Goal: Task Accomplishment & Management: Complete application form

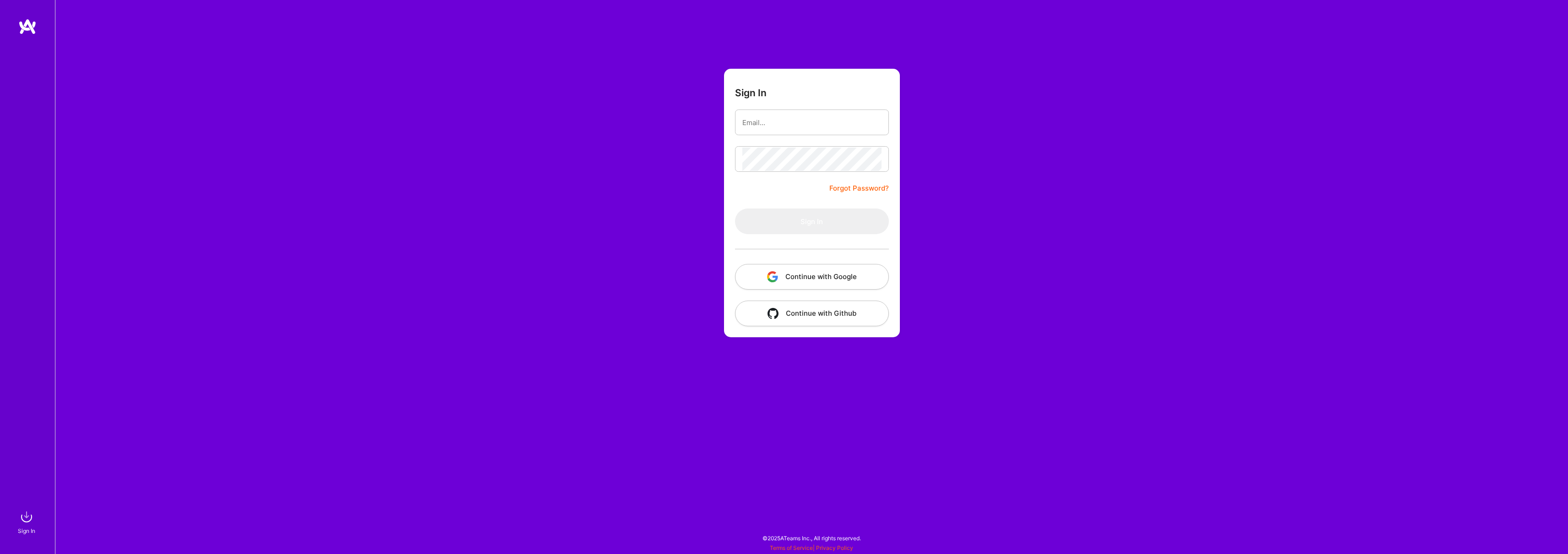
click at [831, 270] on button "Continue with Google" at bounding box center [812, 277] width 154 height 26
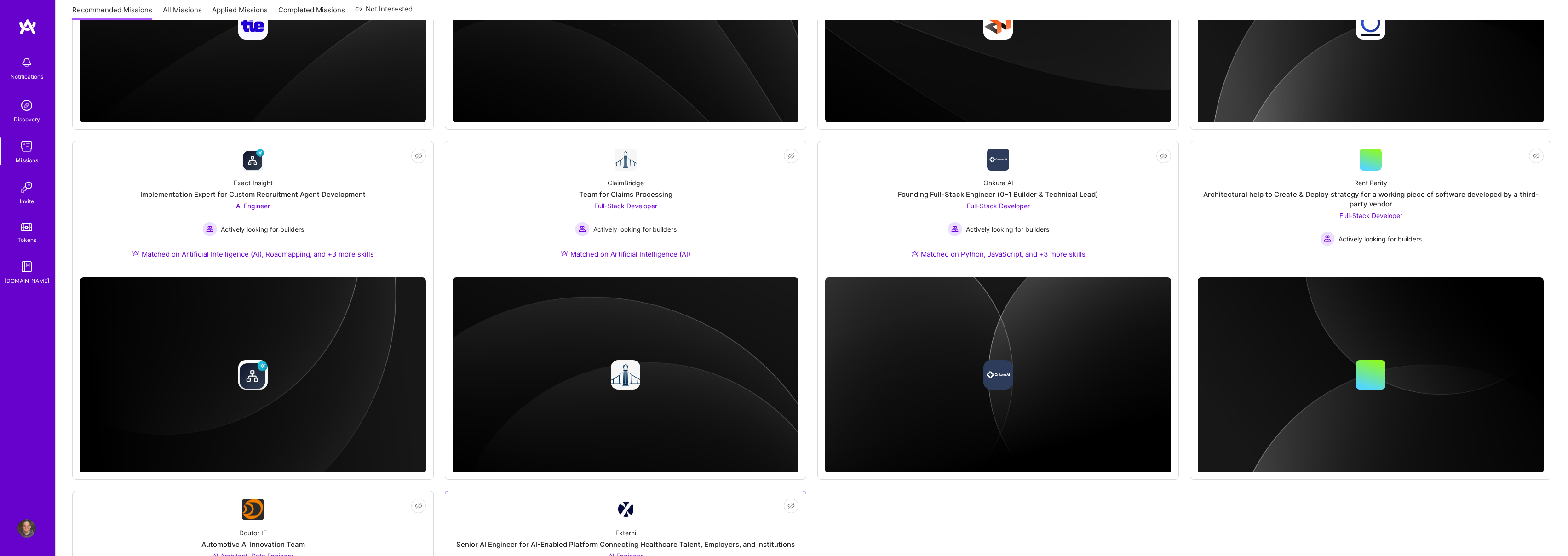
scroll to position [346, 0]
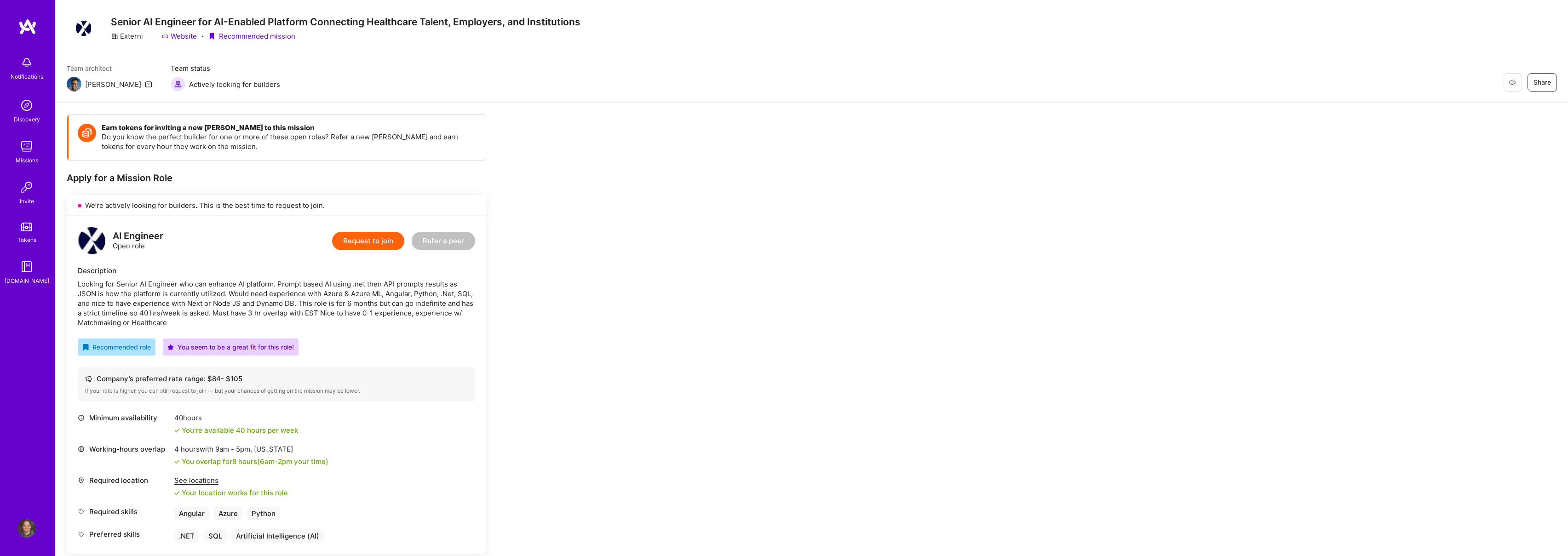
scroll to position [18, 0]
click at [377, 243] on button "Request to join" at bounding box center [368, 243] width 72 height 18
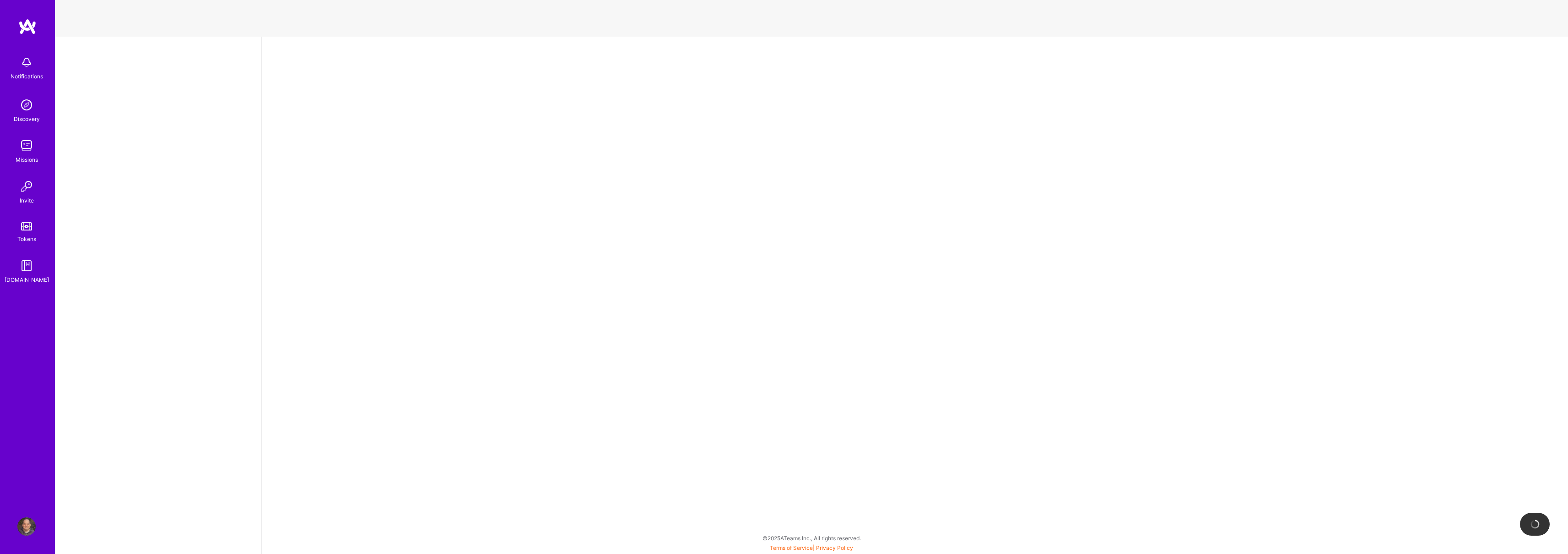
select select "US"
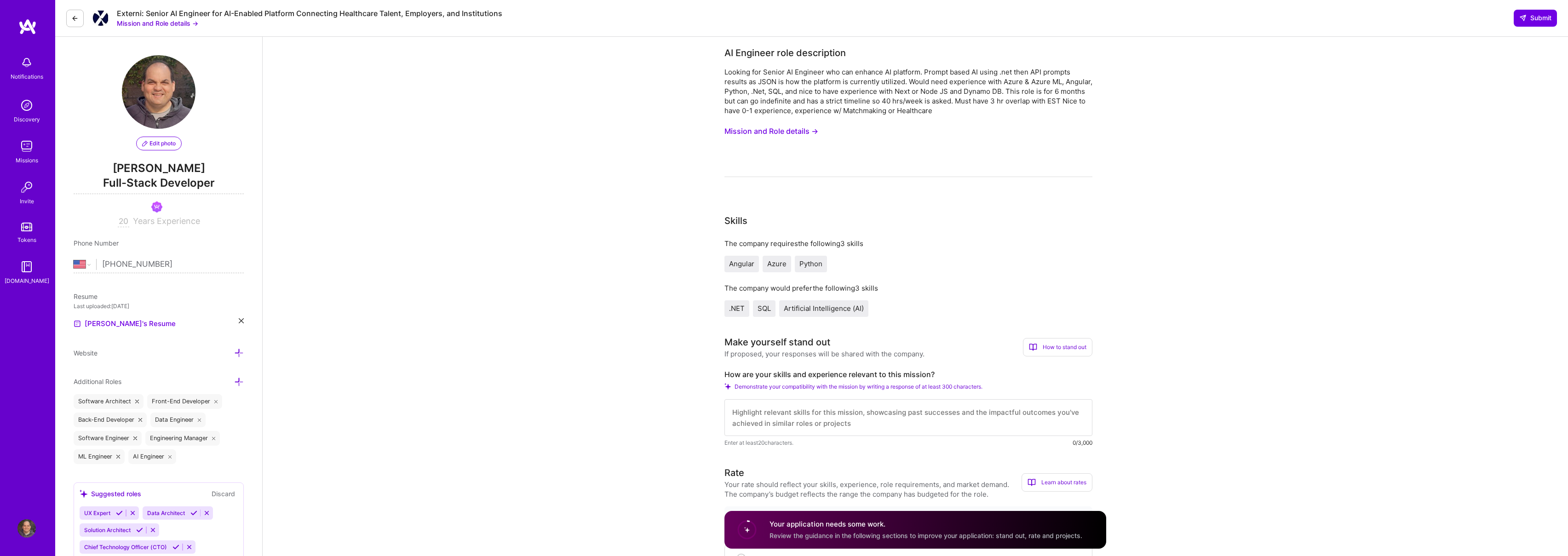
scroll to position [1, 0]
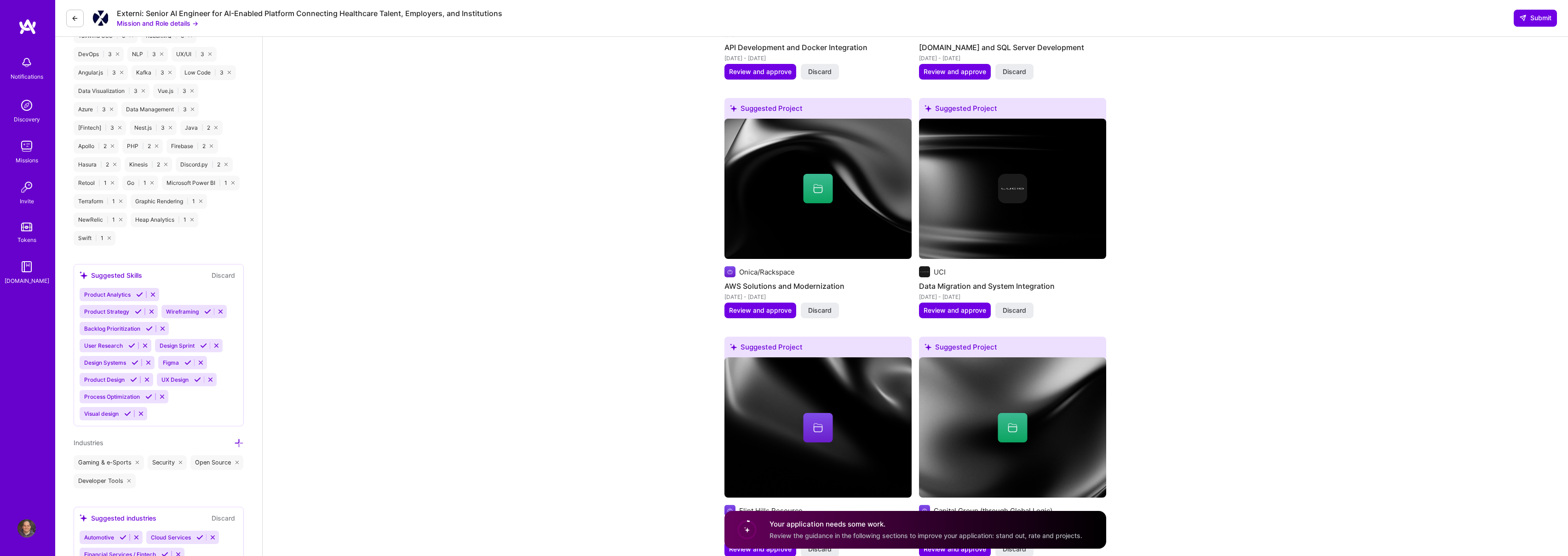
scroll to position [1261, 0]
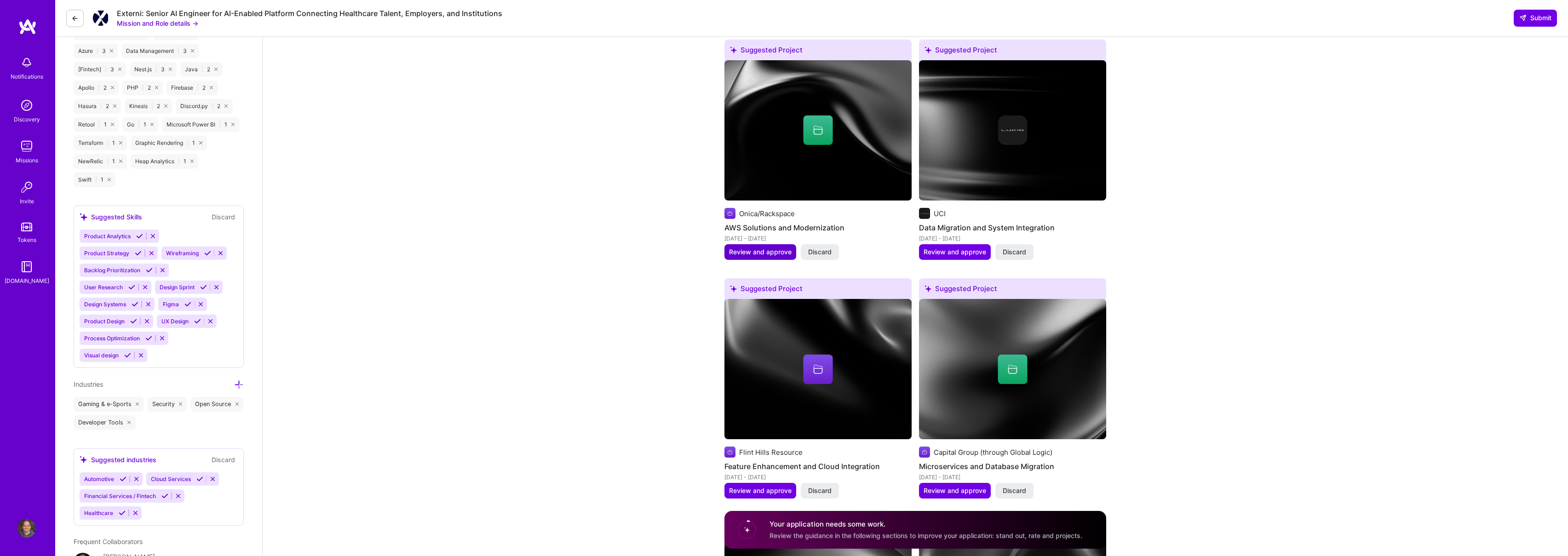
click at [782, 249] on span "Review and approve" at bounding box center [760, 252] width 63 height 9
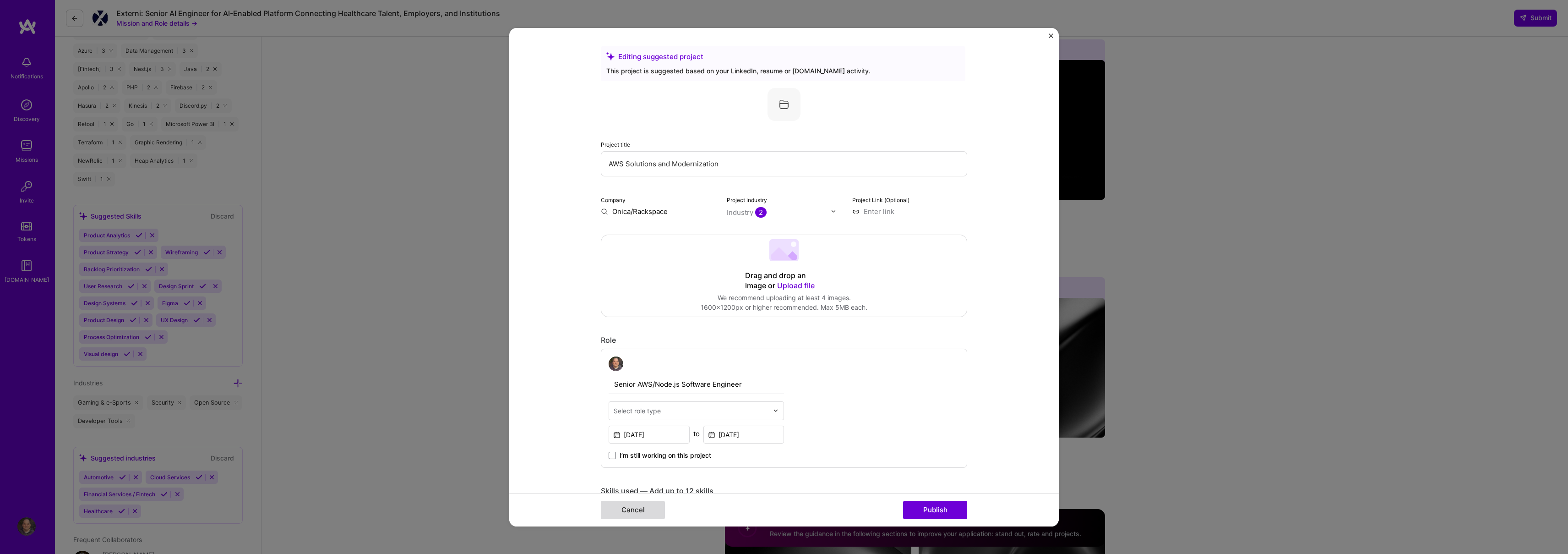
click at [647, 507] on button "Cancel" at bounding box center [633, 510] width 64 height 18
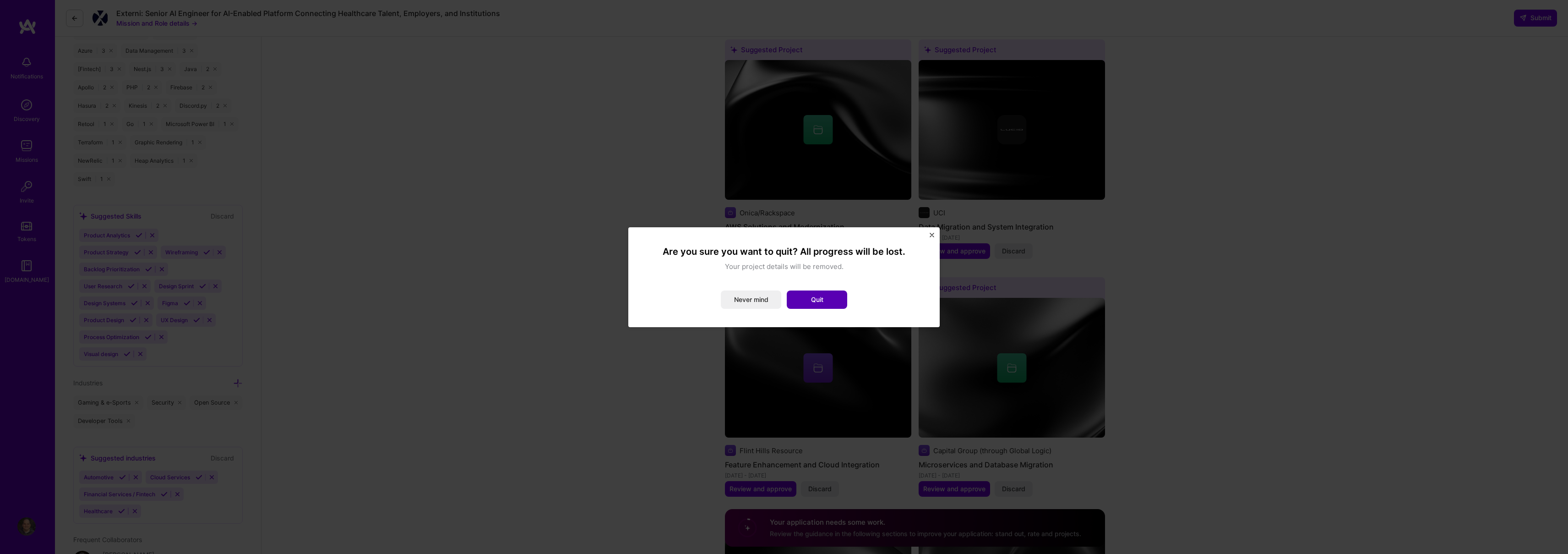
click at [811, 303] on button "Quit" at bounding box center [816, 299] width 60 height 18
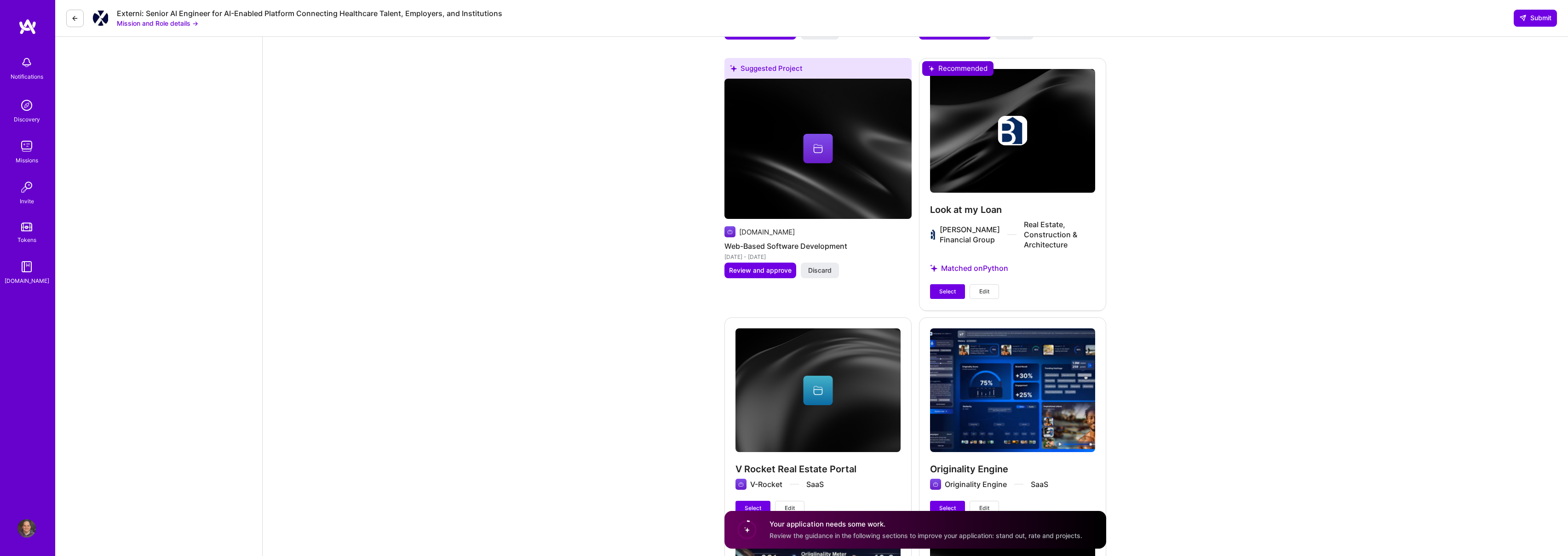
scroll to position [2197, 0]
click at [946, 288] on span "Select" at bounding box center [947, 292] width 16 height 8
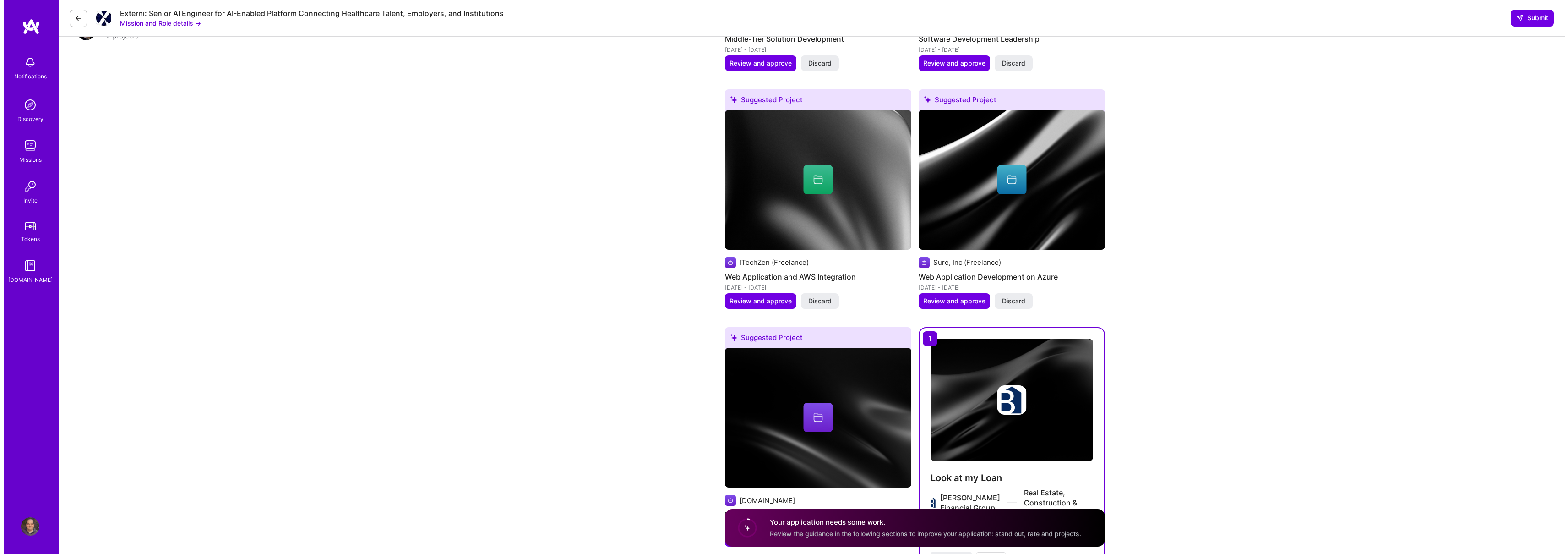
scroll to position [1795, 0]
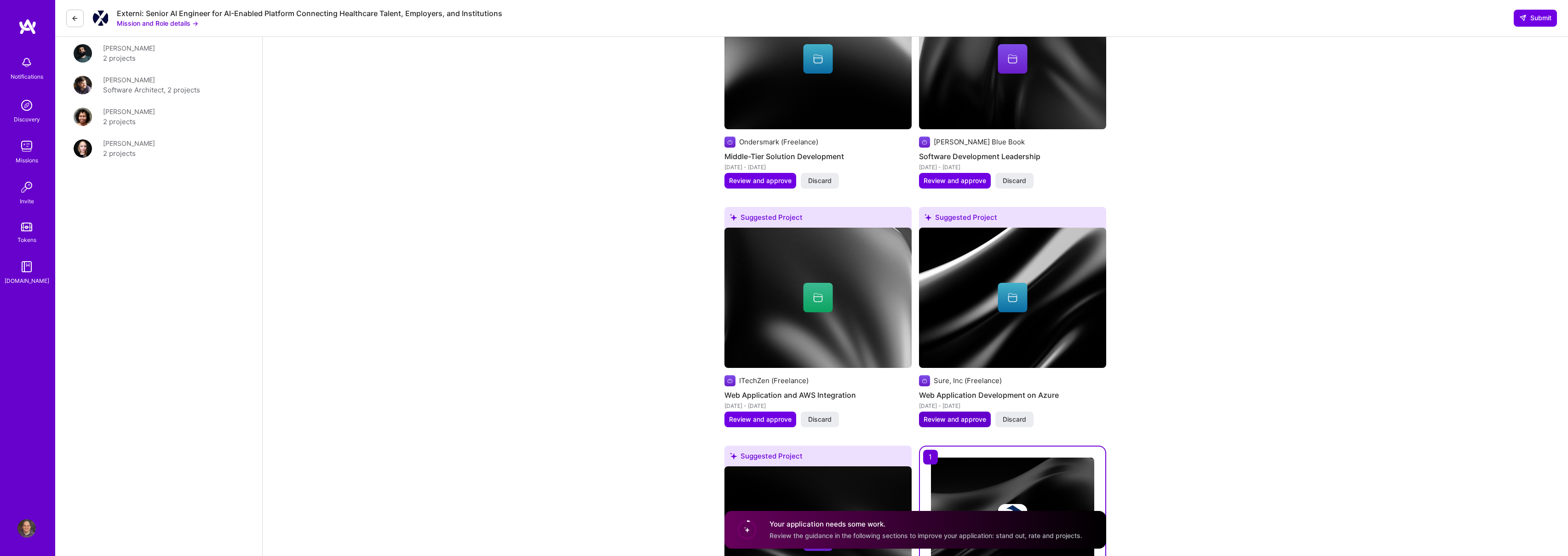
click at [960, 424] on span "Review and approve" at bounding box center [955, 419] width 63 height 9
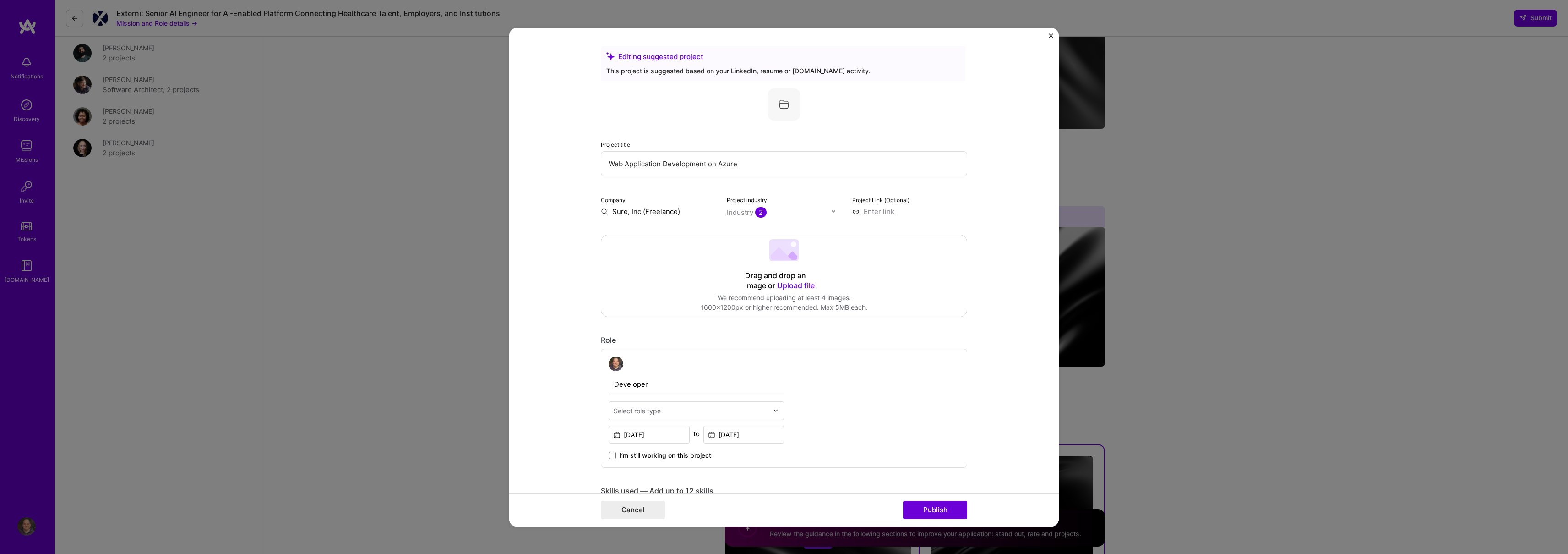
scroll to position [72, 0]
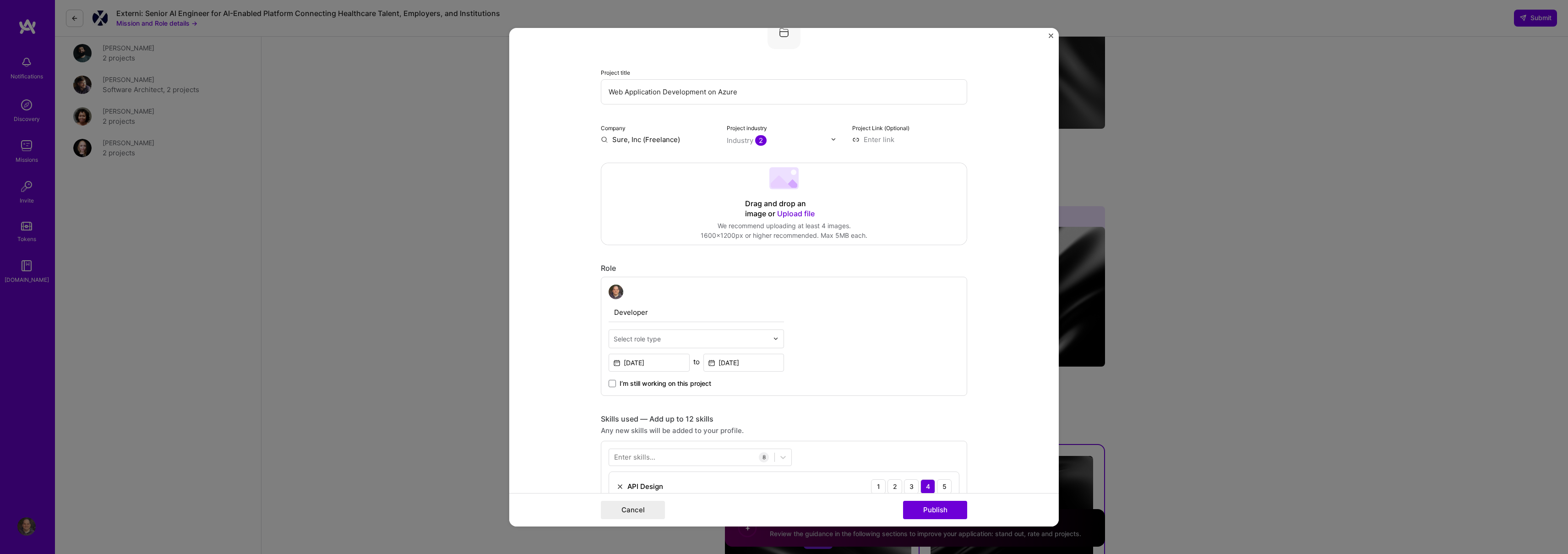
click at [746, 331] on div "Select role type" at bounding box center [691, 338] width 164 height 18
type input "architect"
click at [744, 396] on div "Software Architect" at bounding box center [696, 397] width 170 height 17
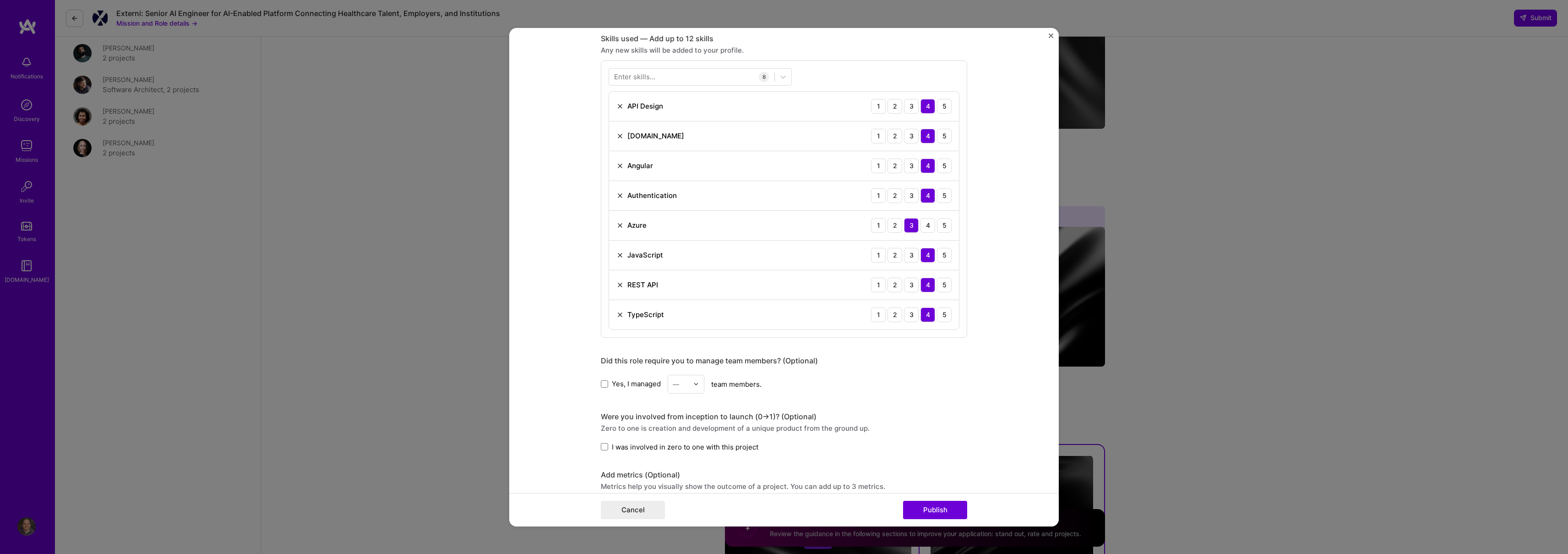
scroll to position [427, 0]
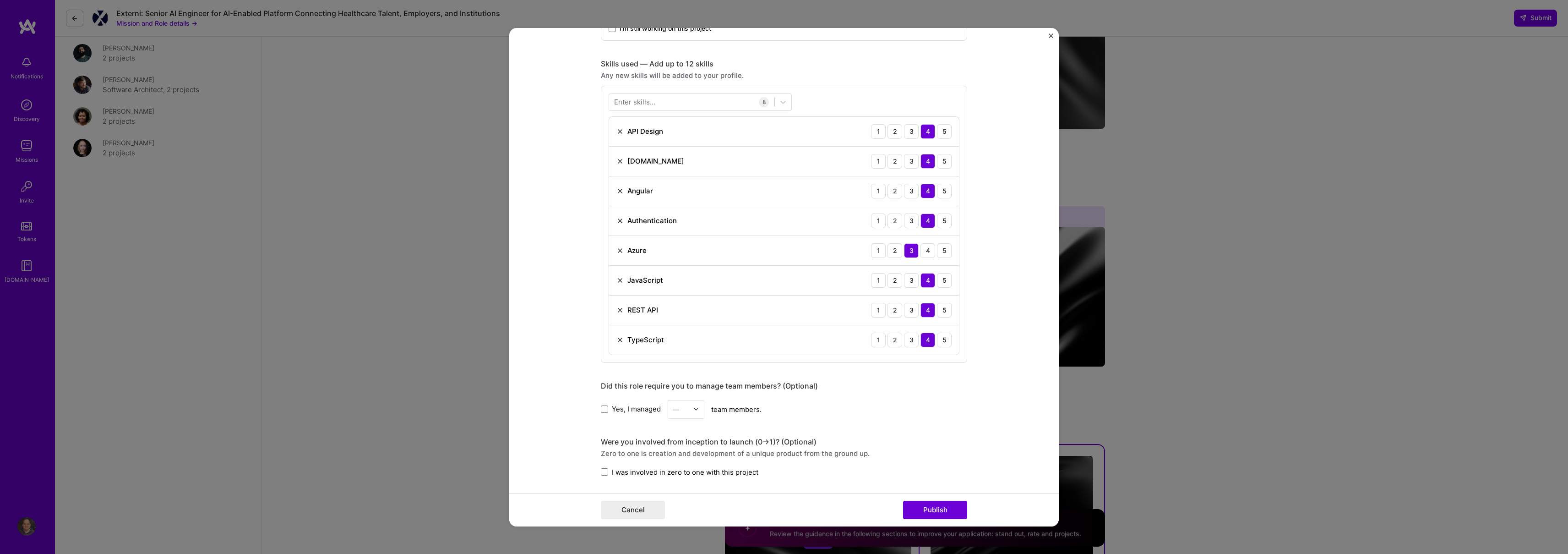
click at [737, 476] on span "I was involved in zero to one with this project" at bounding box center [685, 472] width 147 height 10
click at [0, 0] on input "I was involved in zero to one with this project" at bounding box center [0, 0] width 0 height 0
click at [929, 505] on button "Publish" at bounding box center [935, 510] width 64 height 18
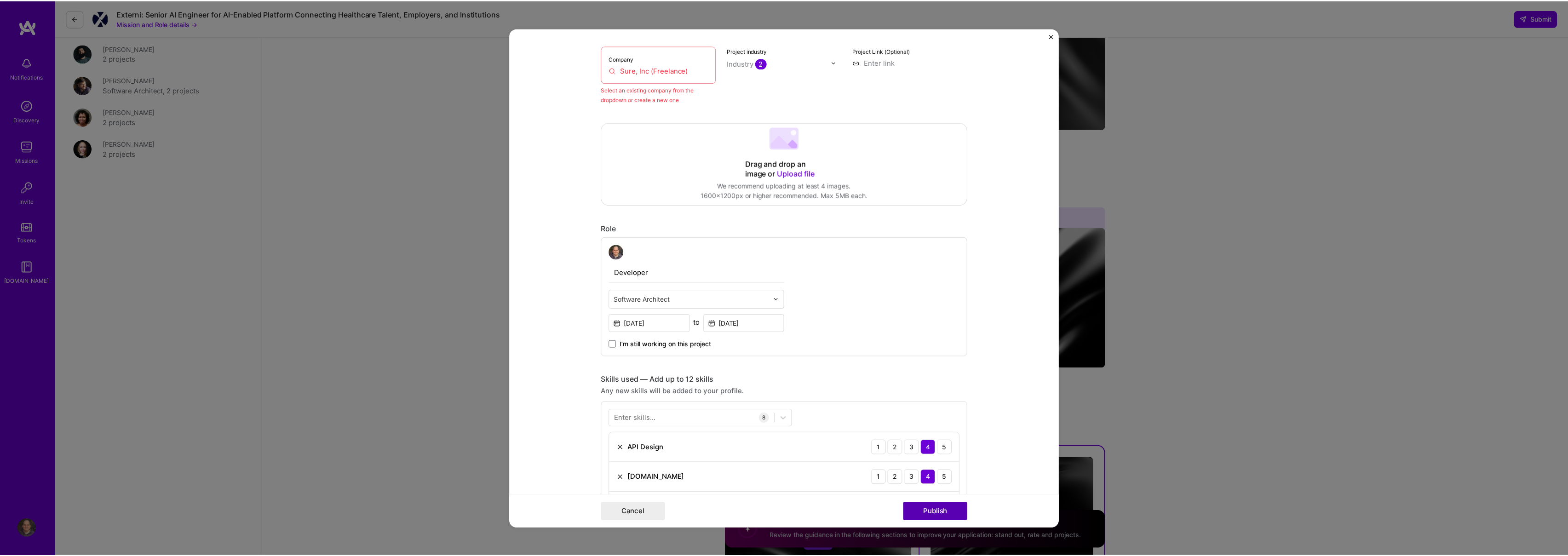
scroll to position [60, 0]
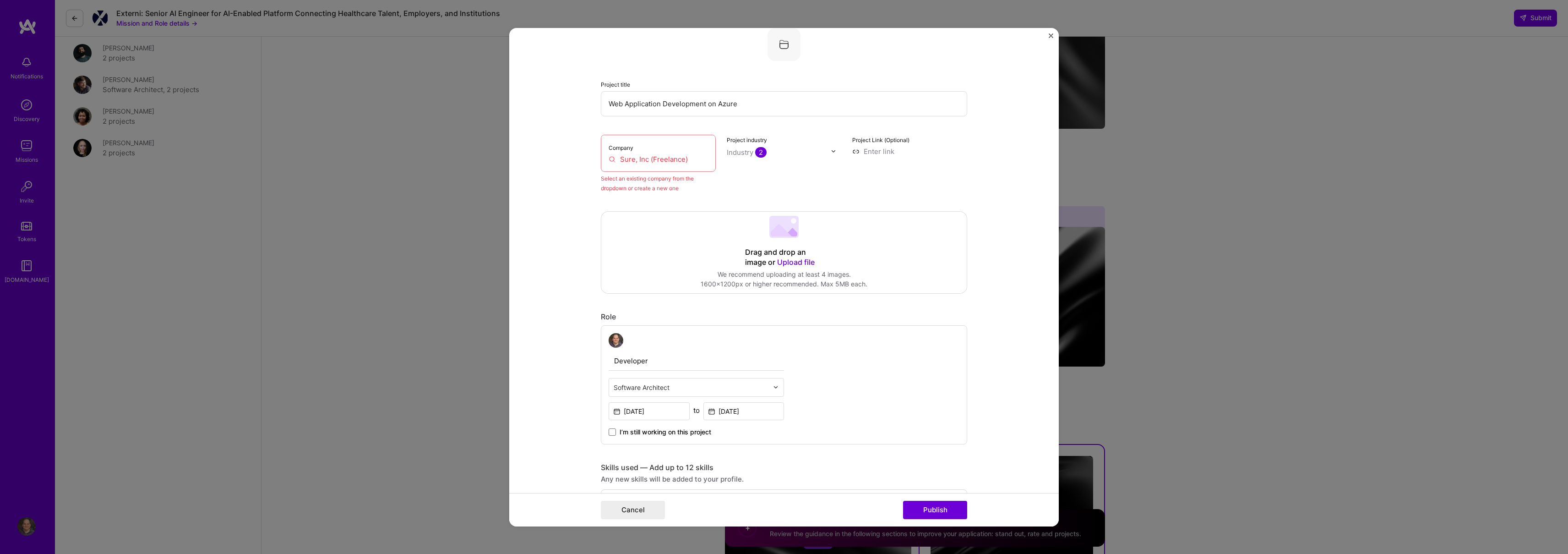
click at [689, 164] on div "Company Sure, Inc (Freelance)" at bounding box center [658, 153] width 115 height 37
click at [678, 155] on input "Sure, Inc (Freelance)" at bounding box center [658, 158] width 99 height 10
click at [652, 159] on input "Sure, Inc (Freelance)" at bounding box center [658, 158] width 99 height 10
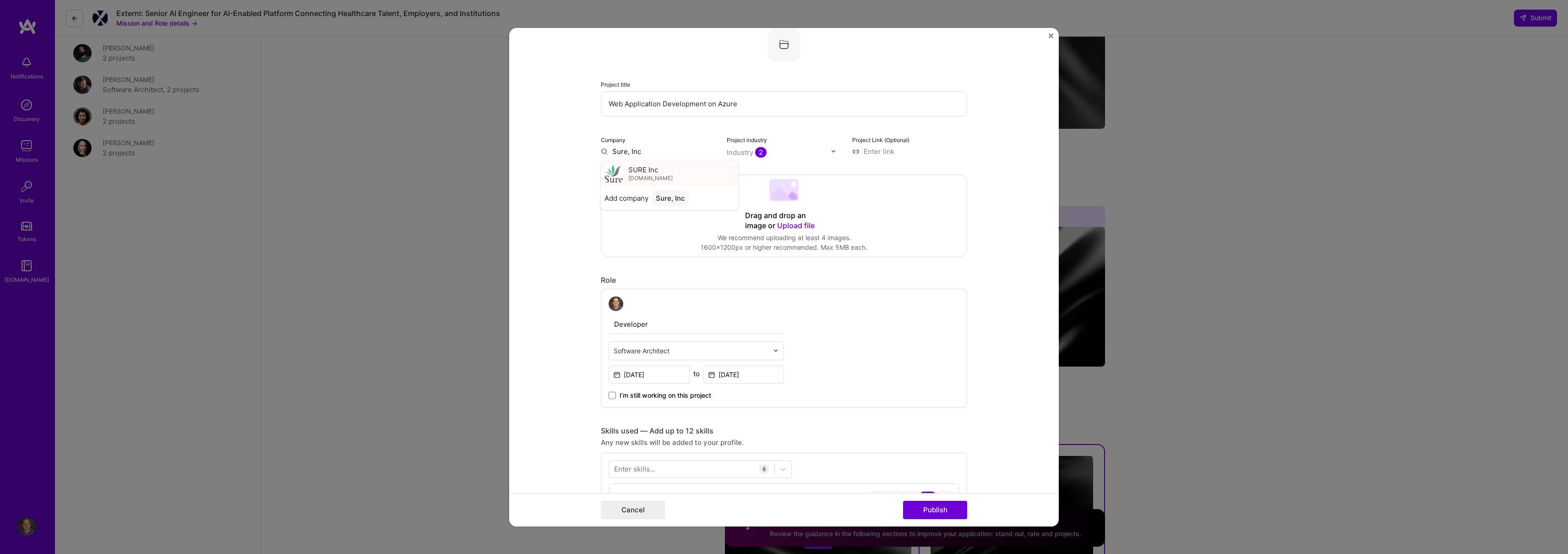
click at [624, 170] on div "SURE Inc [DOMAIN_NAME]" at bounding box center [670, 173] width 138 height 26
type input "SURE Inc"
click at [942, 509] on button "Publish" at bounding box center [935, 510] width 64 height 18
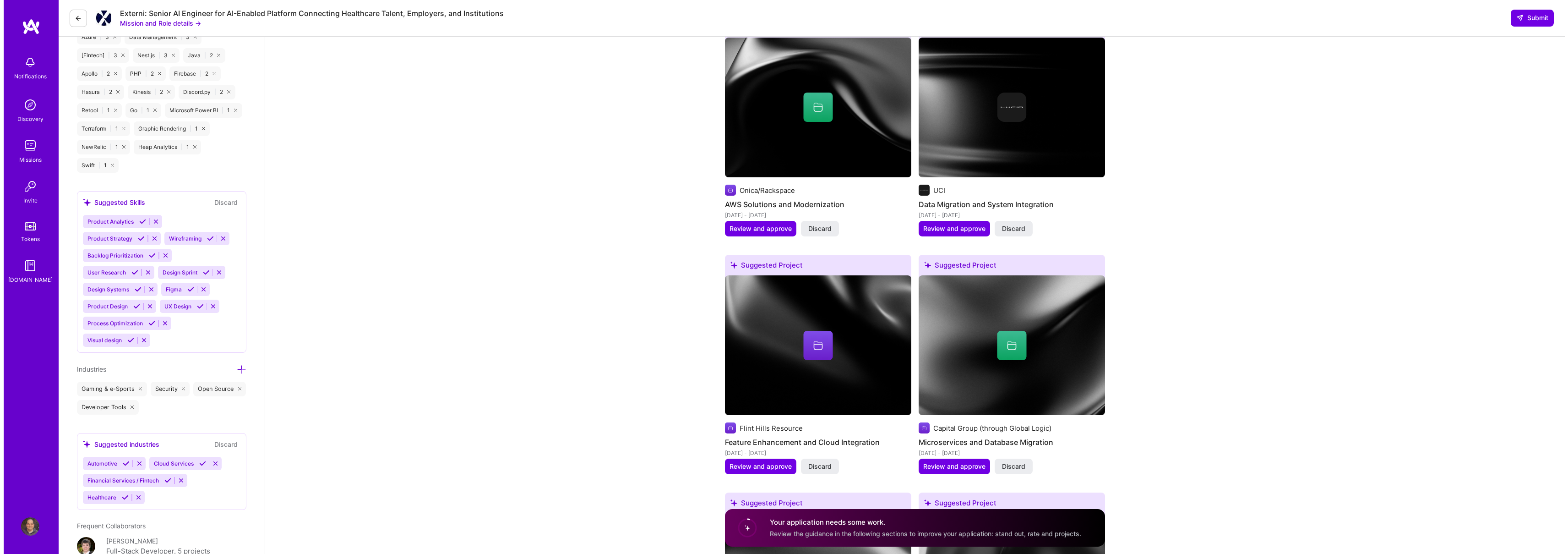
scroll to position [1251, 0]
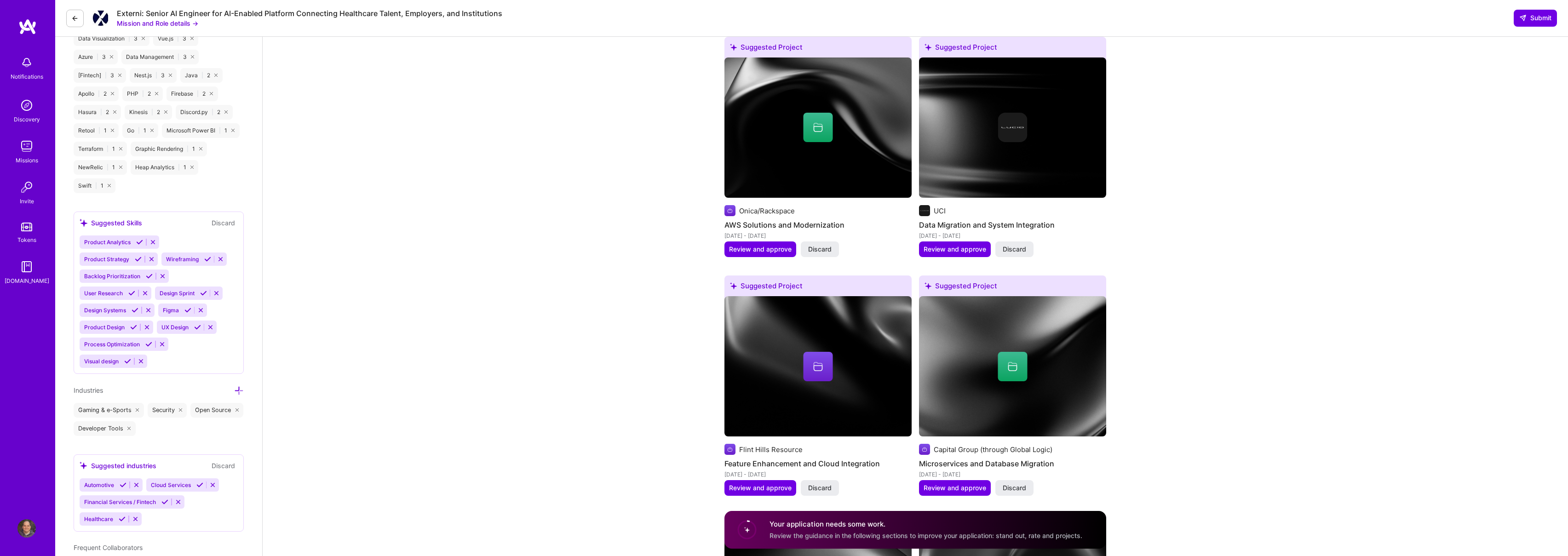
click at [871, 435] on img at bounding box center [818, 366] width 187 height 140
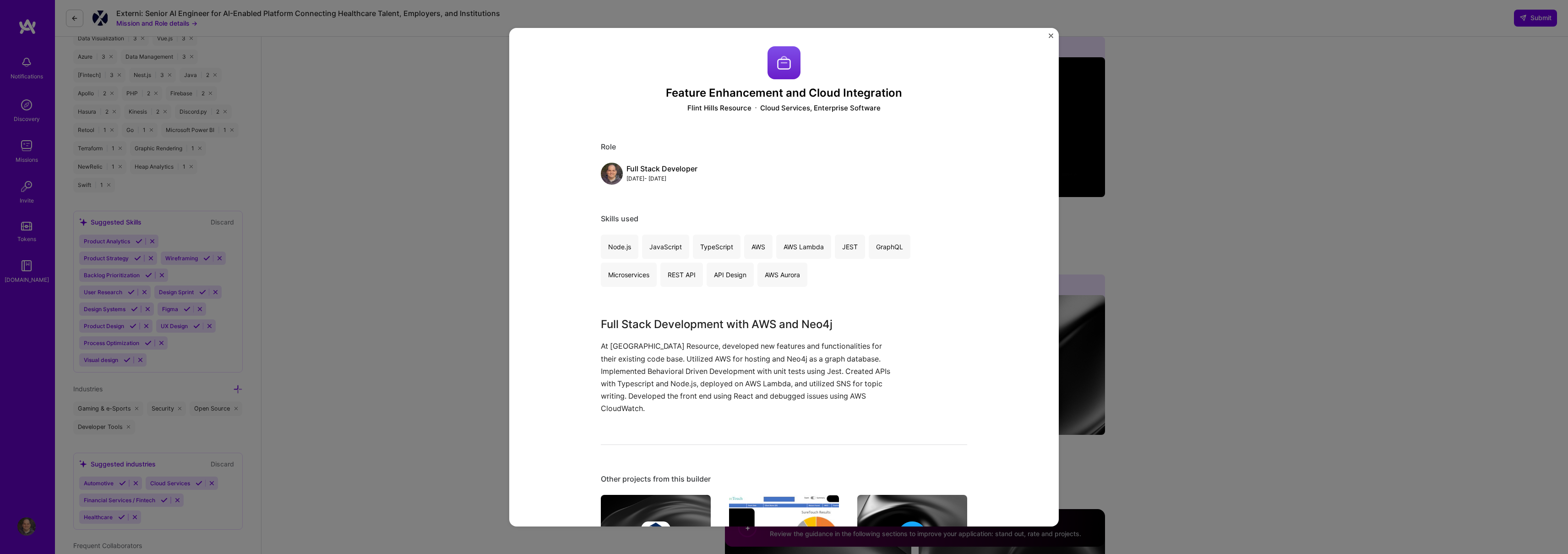
click at [1049, 35] on img "Close" at bounding box center [1051, 35] width 5 height 5
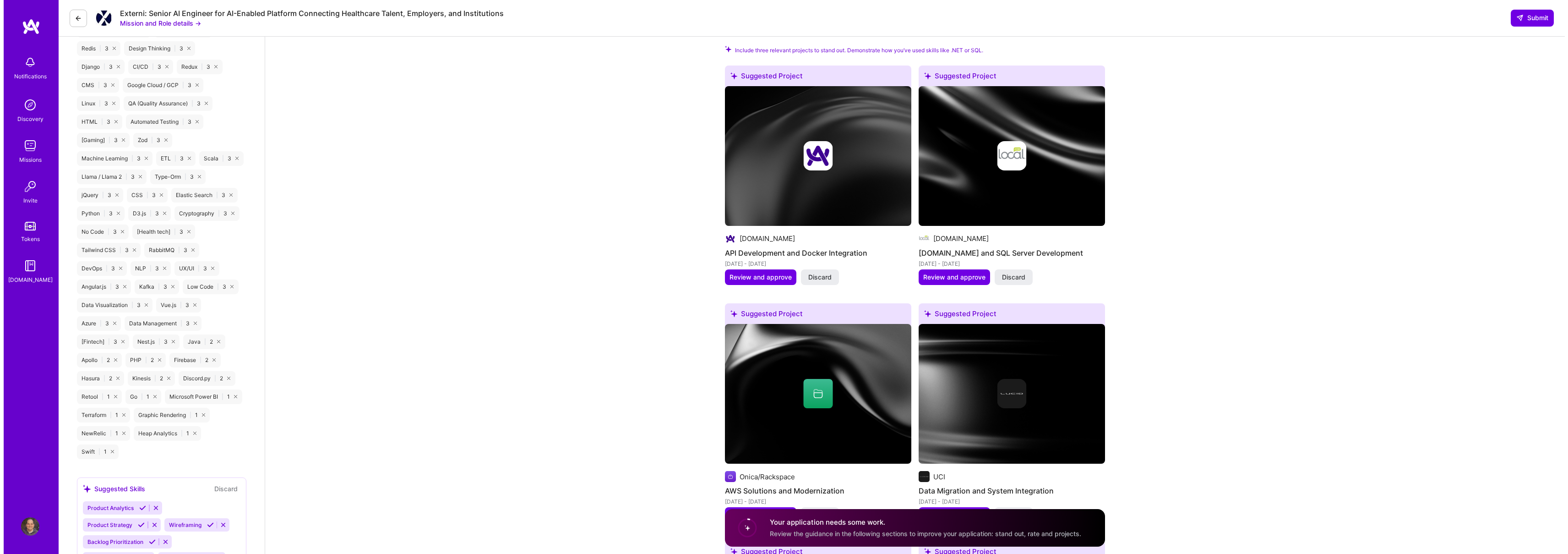
scroll to position [901, 0]
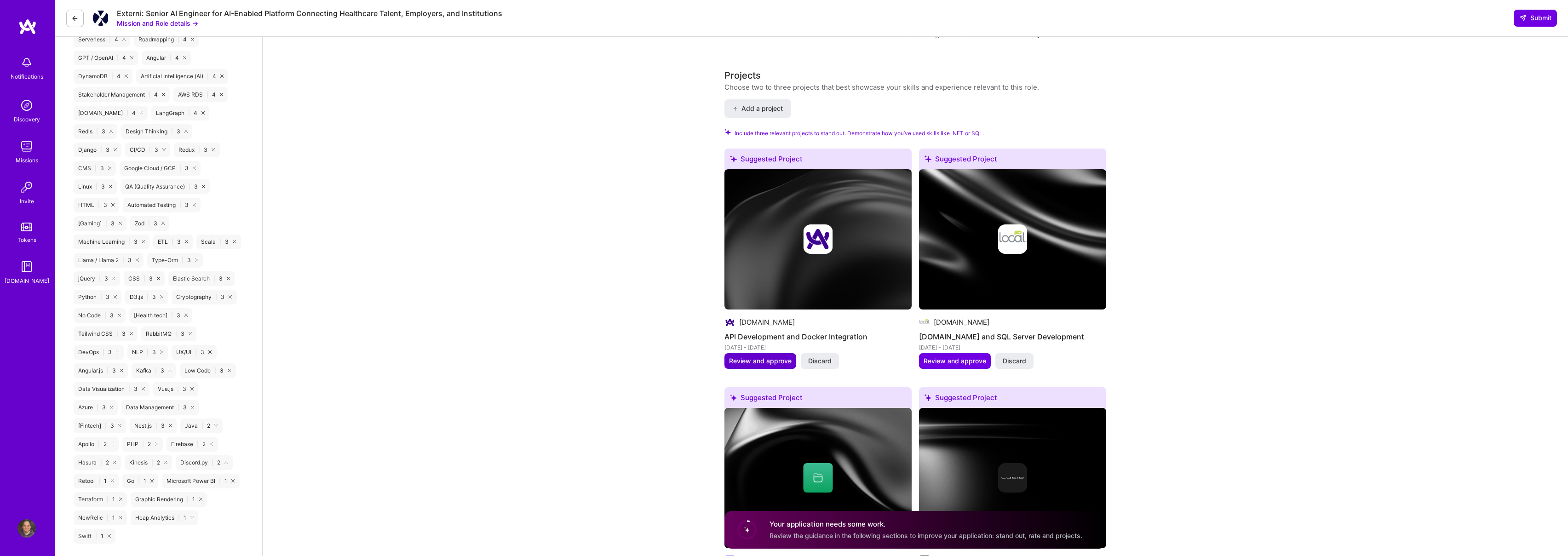
click at [779, 355] on button "Review and approve" at bounding box center [760, 361] width 72 height 16
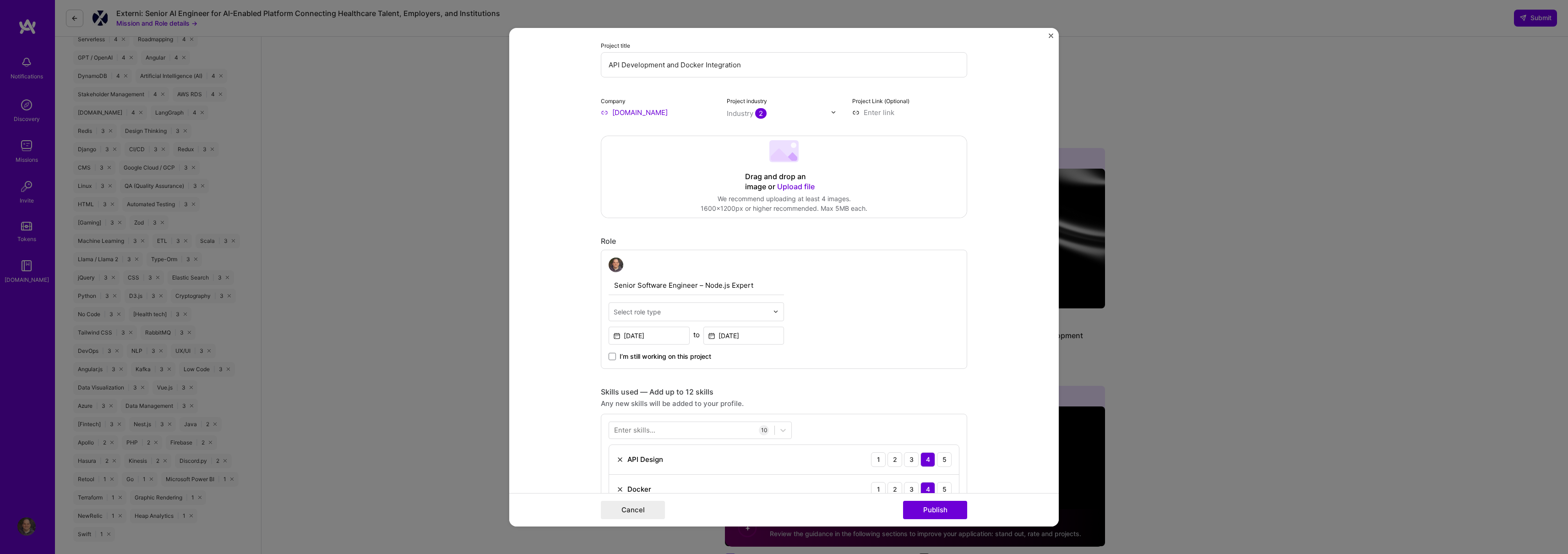
scroll to position [297, 0]
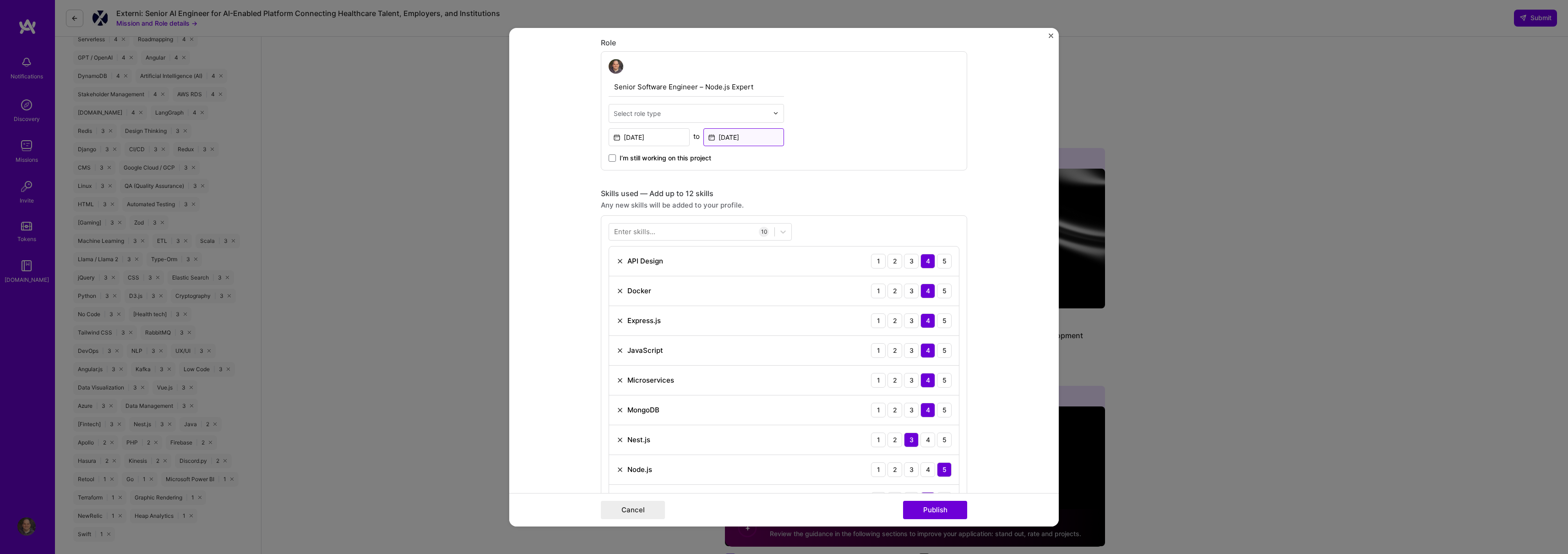
click at [767, 142] on input "[DATE]" at bounding box center [744, 137] width 81 height 18
click at [807, 222] on abbr "June" at bounding box center [815, 224] width 16 height 8
type input "[DATE]"
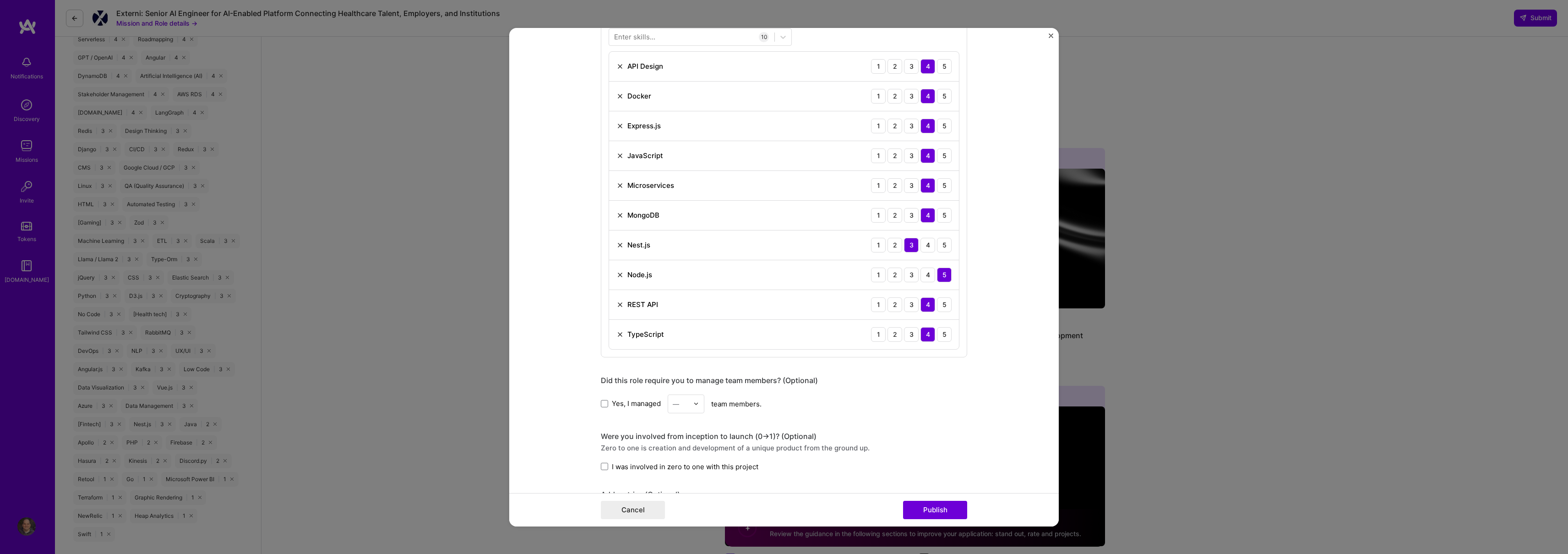
scroll to position [516, 0]
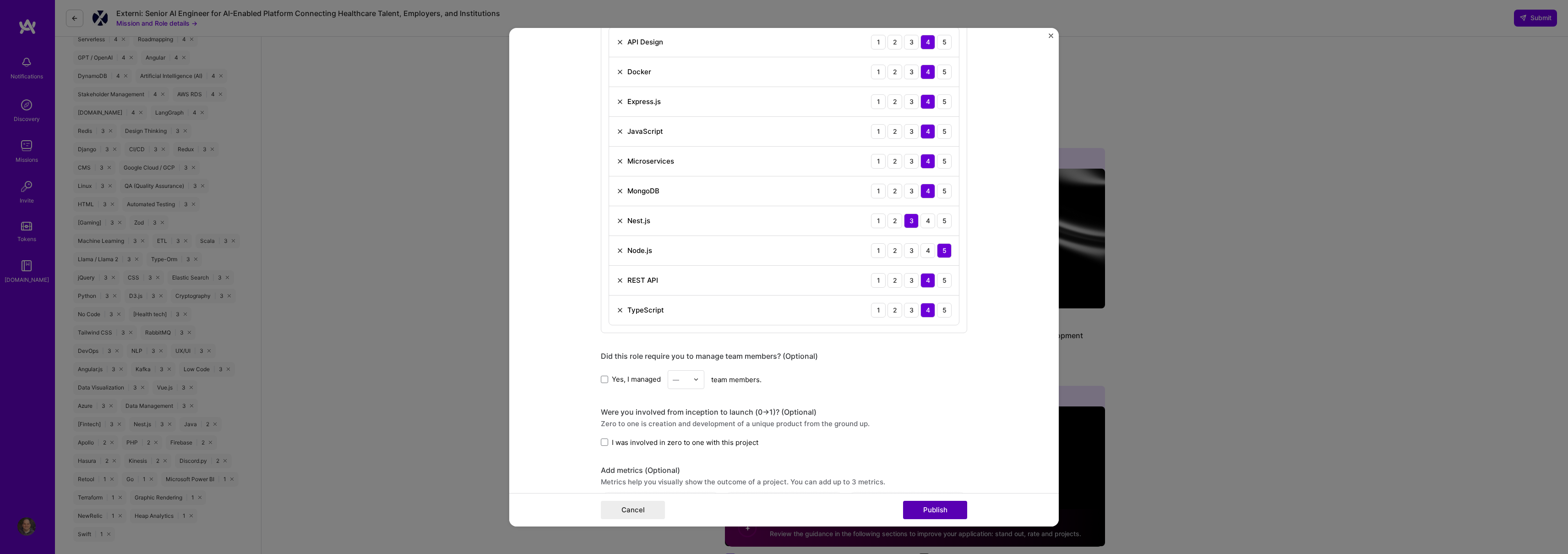
click at [920, 508] on button "Publish" at bounding box center [935, 510] width 64 height 18
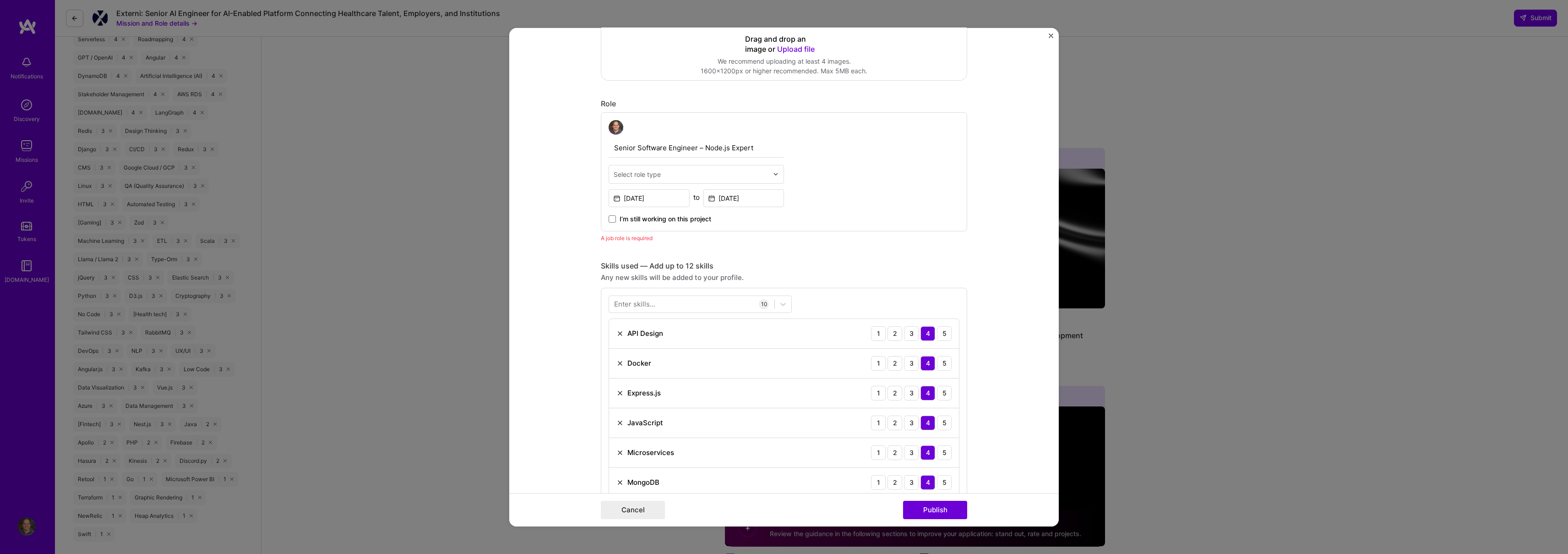
scroll to position [233, 0]
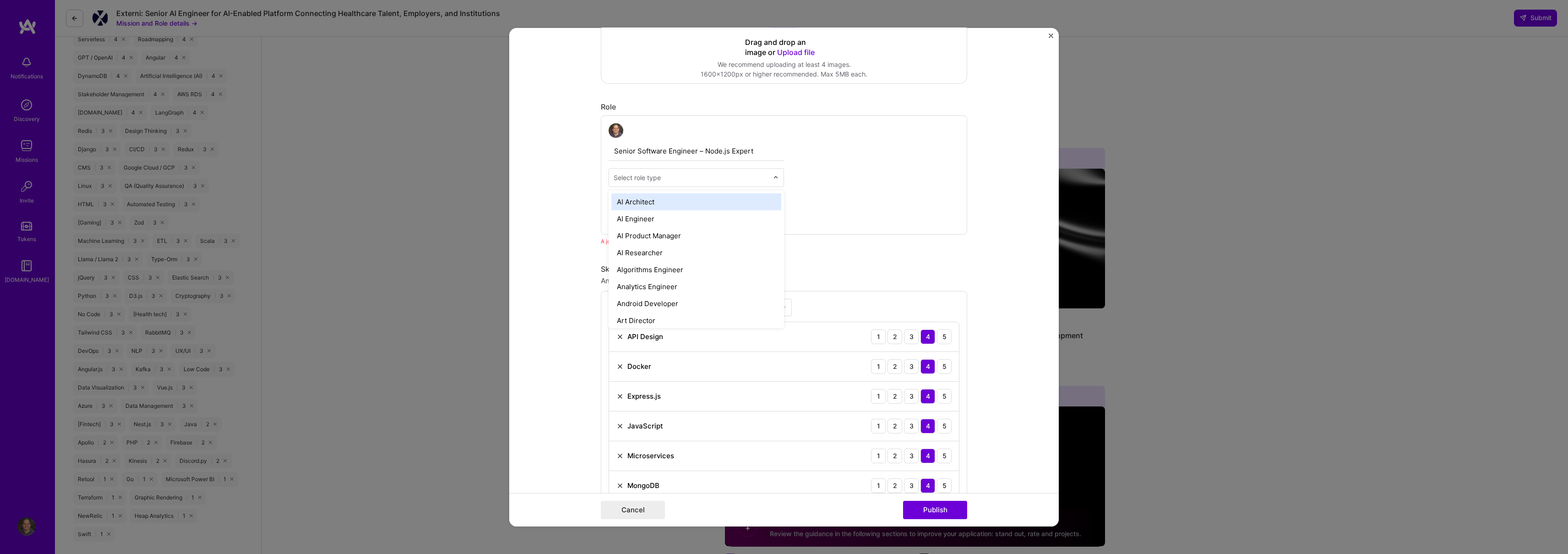
click at [721, 179] on input "text" at bounding box center [691, 177] width 154 height 10
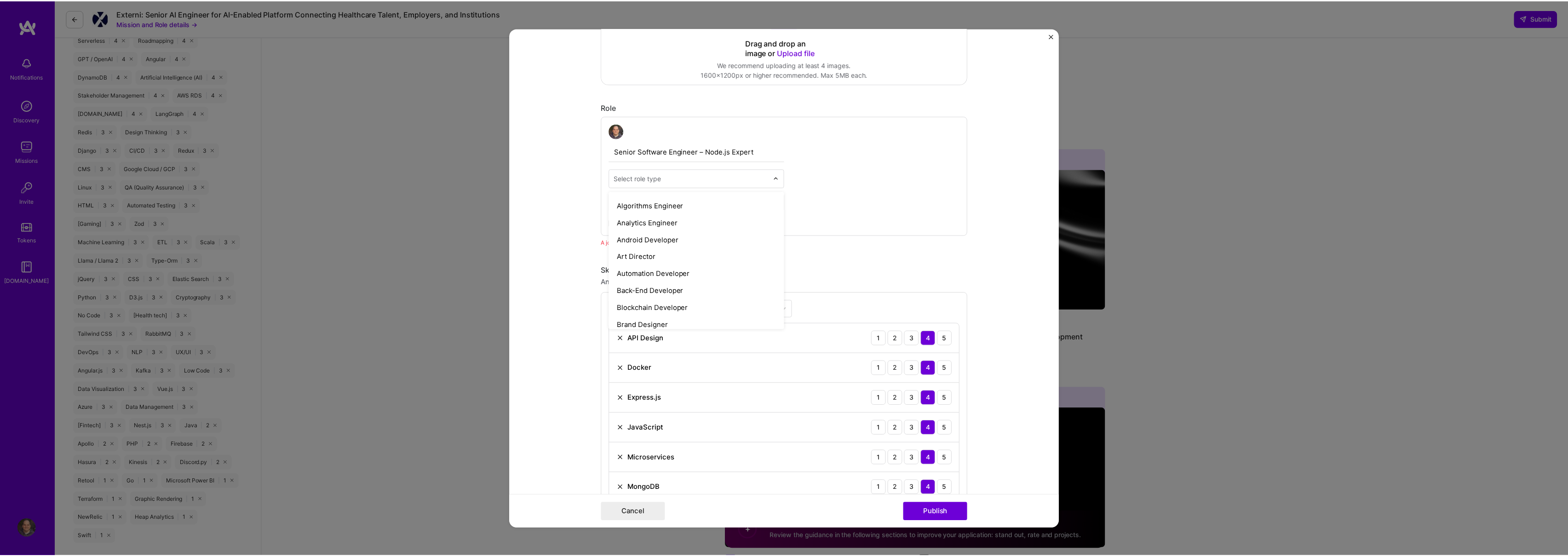
scroll to position [44, 0]
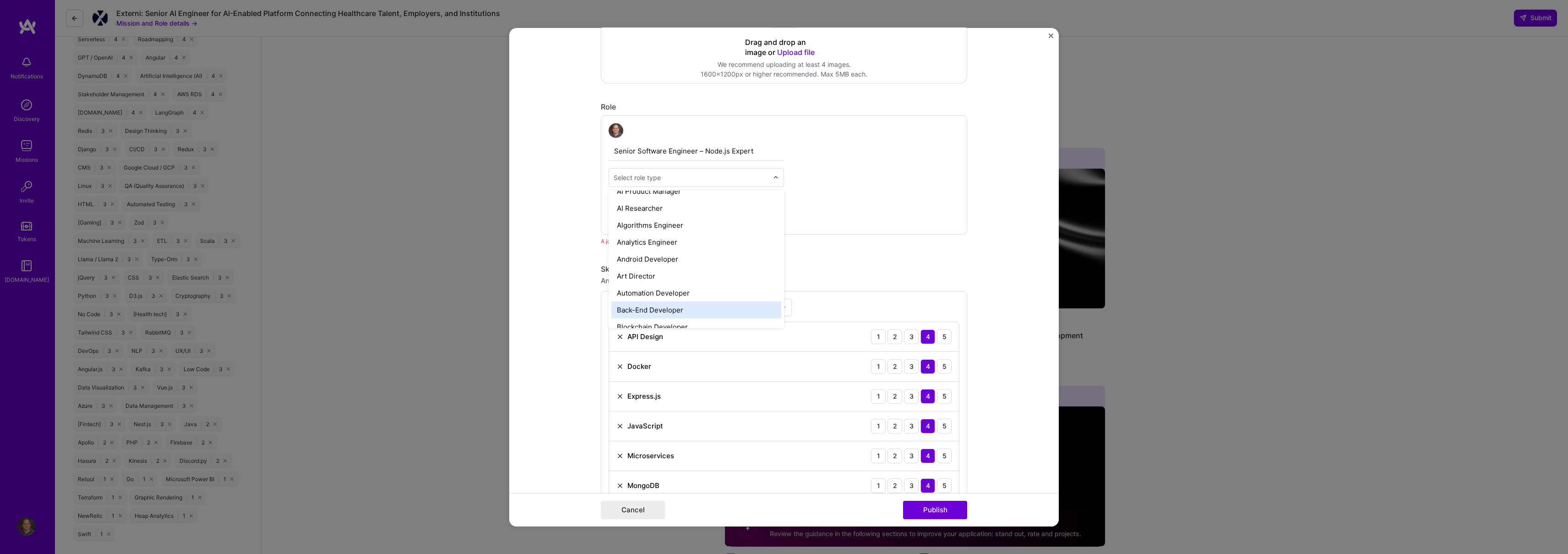
click at [728, 309] on div "Back-End Developer" at bounding box center [696, 310] width 170 height 17
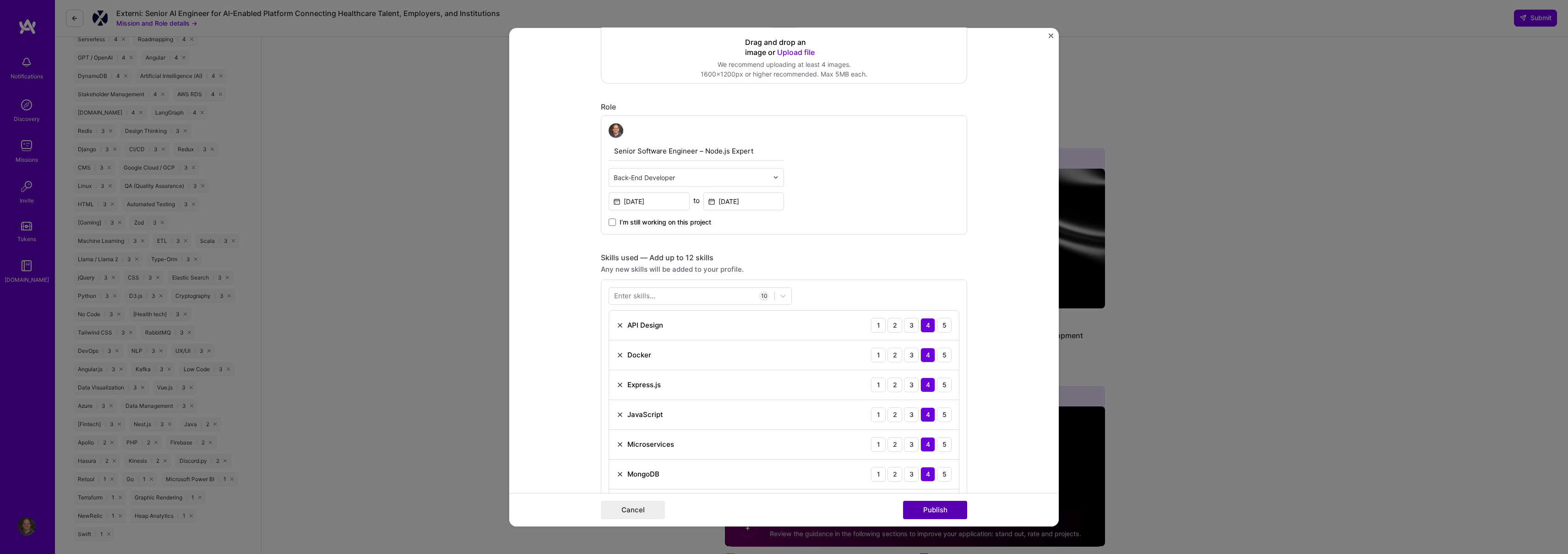
click at [946, 506] on button "Publish" at bounding box center [935, 510] width 64 height 18
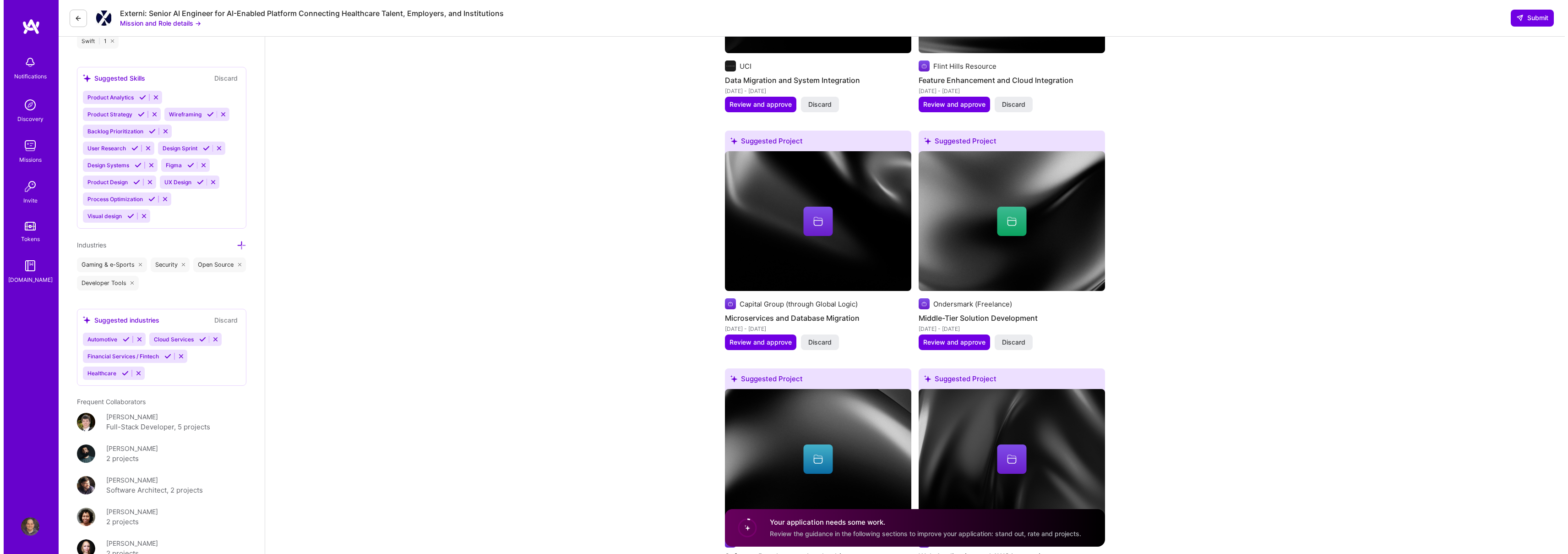
scroll to position [1408, 0]
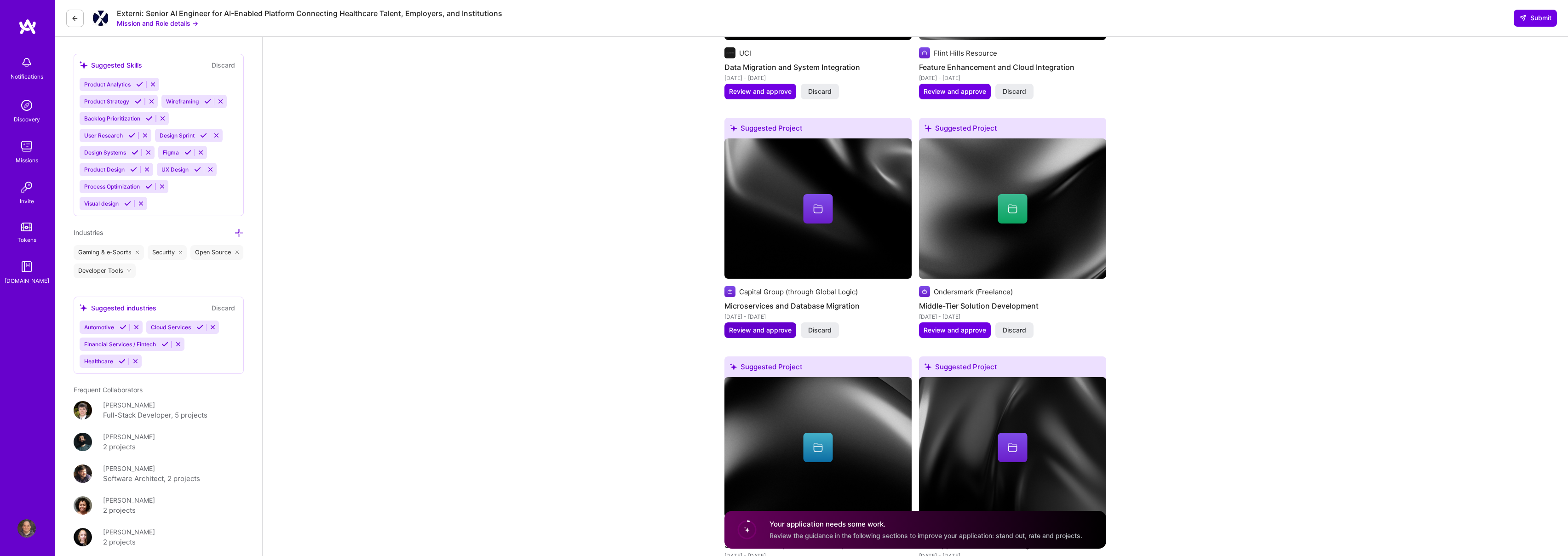
click at [769, 333] on span "Review and approve" at bounding box center [760, 330] width 63 height 9
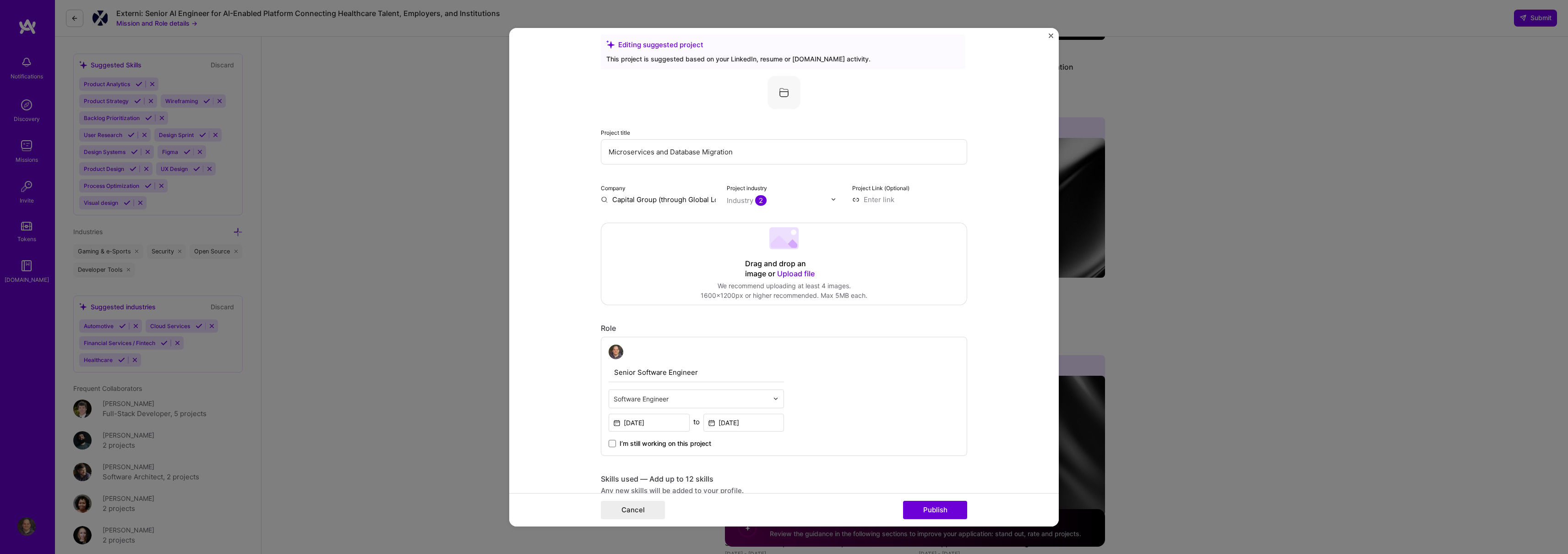
scroll to position [18, 0]
click at [654, 179] on div "Company Capital Group (through Global Logic)" at bounding box center [658, 187] width 115 height 21
click at [654, 189] on input "Capital Group (through Global Logic)" at bounding box center [658, 193] width 115 height 10
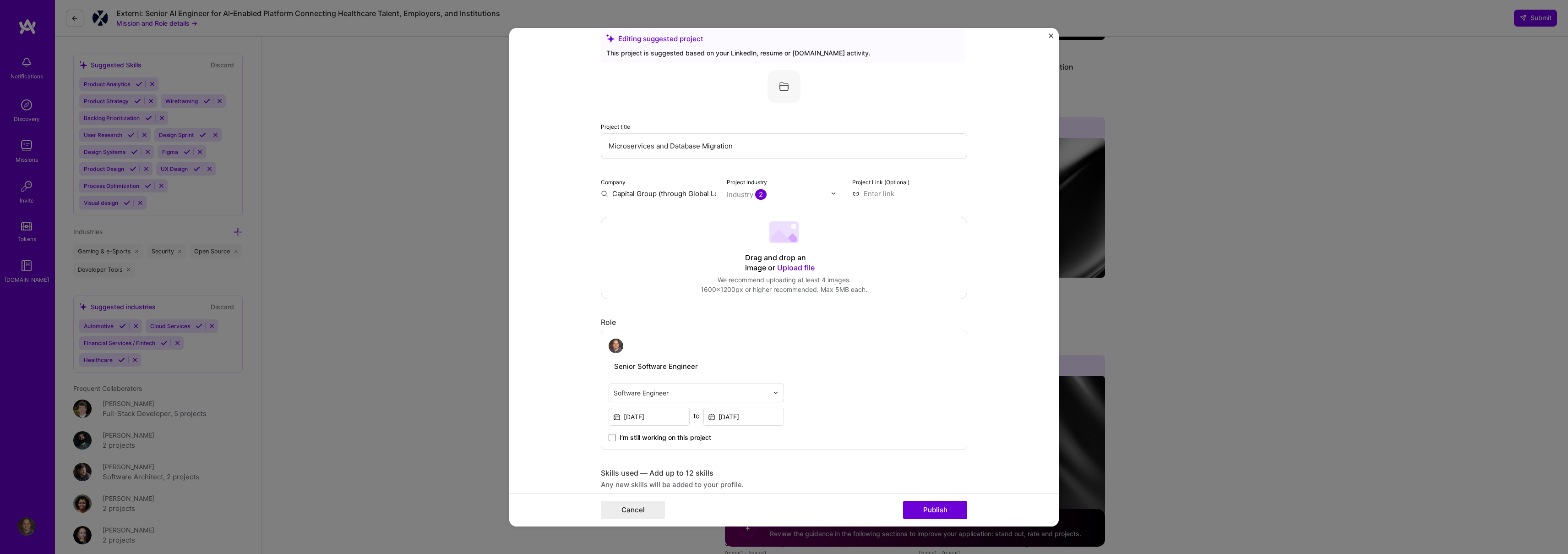
scroll to position [0, 15]
drag, startPoint x: 654, startPoint y: 189, endPoint x: 720, endPoint y: 194, distance: 66.2
click at [720, 194] on div "Company Capital Group (through Global Logic) Project industry Industry 2 Projec…" at bounding box center [784, 187] width 366 height 21
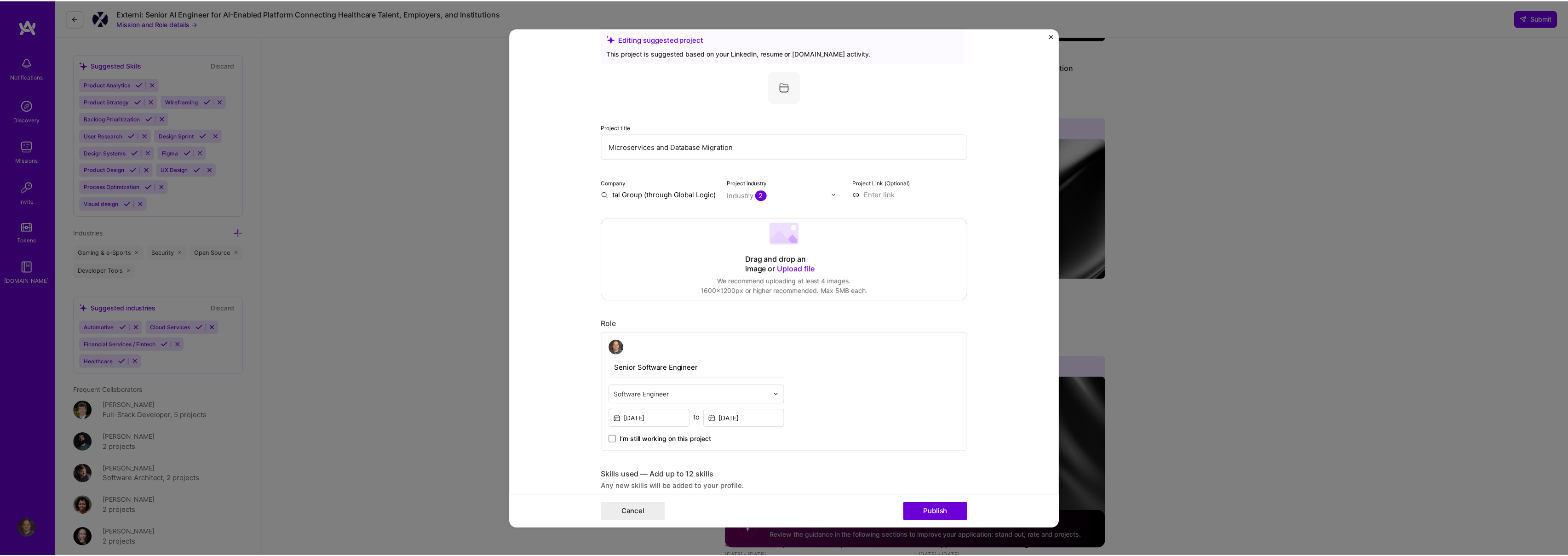
scroll to position [0, 0]
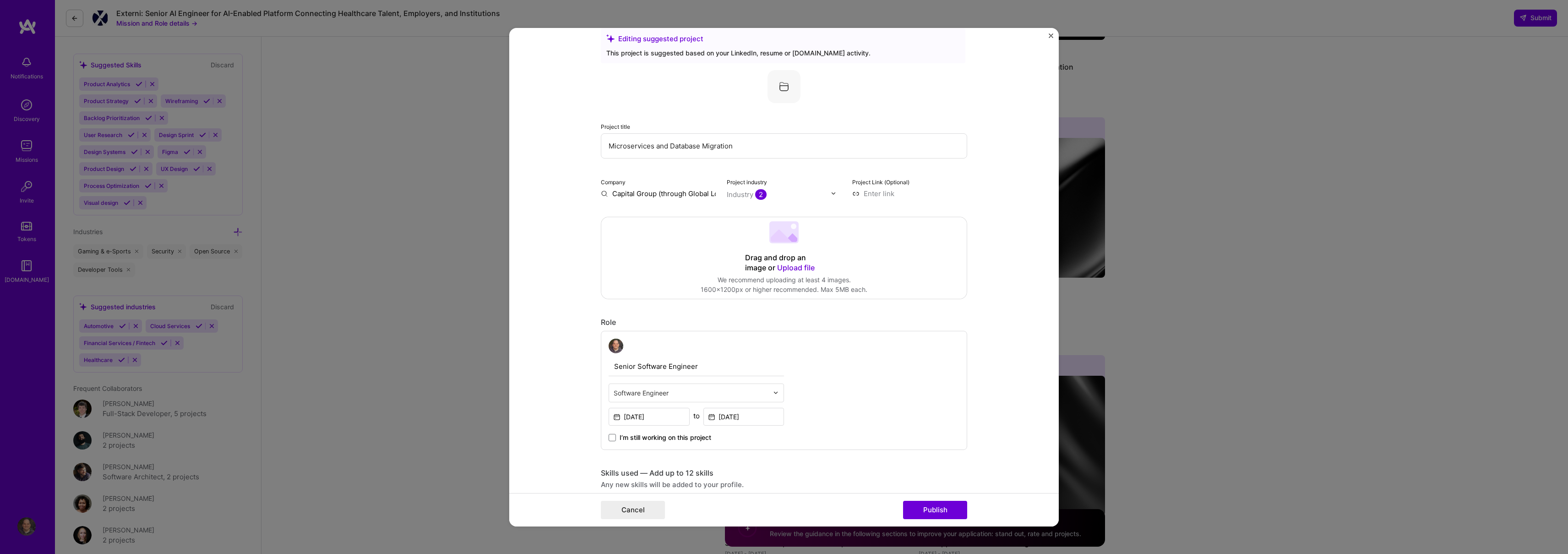
click at [1292, 132] on div "Editing suggested project This project is suggested based on your LinkedIn, res…" at bounding box center [784, 277] width 1568 height 554
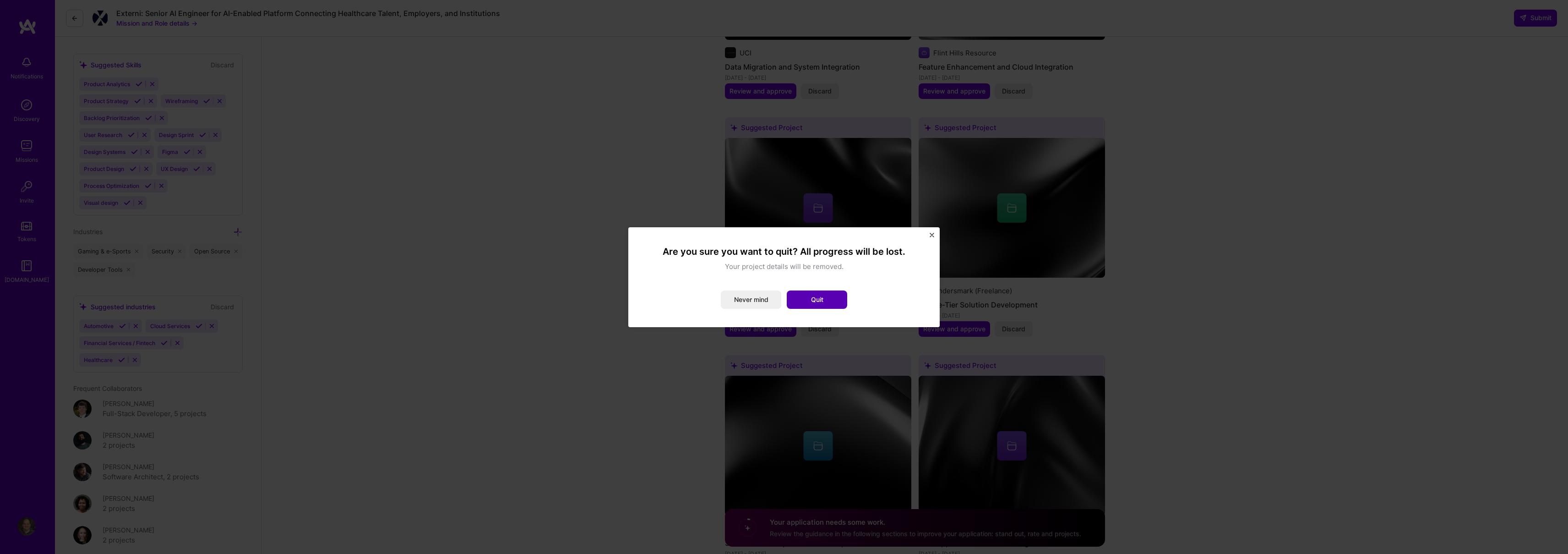
click at [820, 291] on button "Quit" at bounding box center [816, 299] width 60 height 18
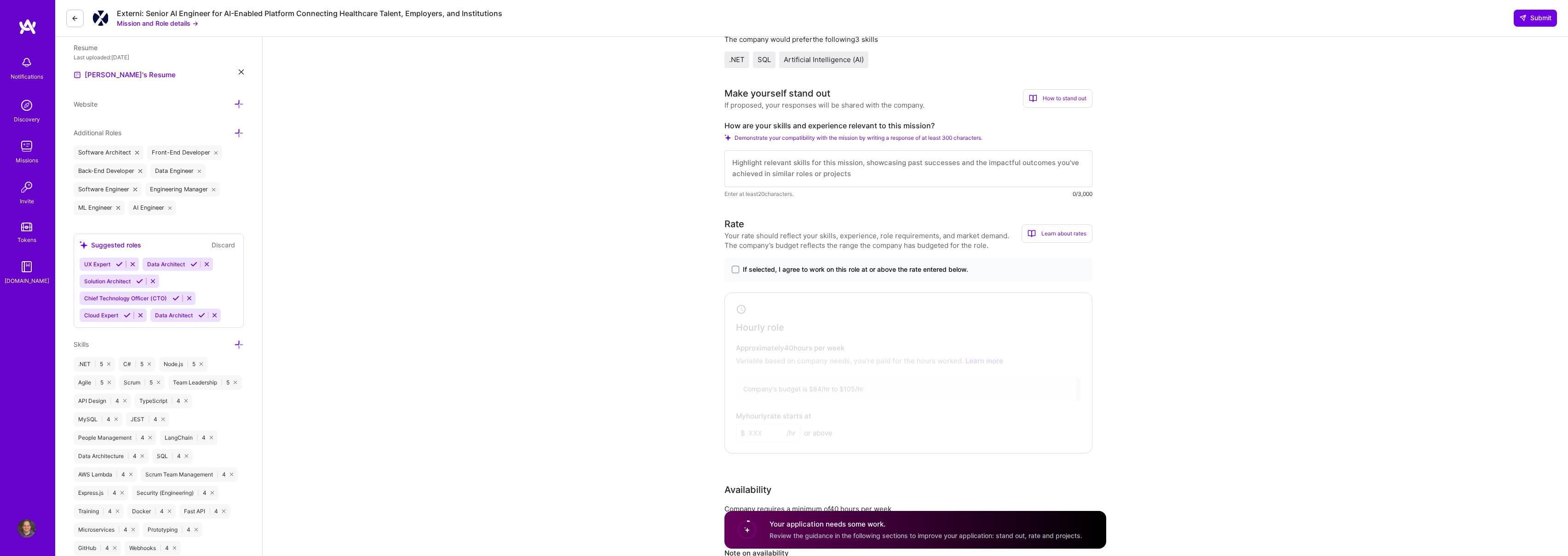
scroll to position [267, 0]
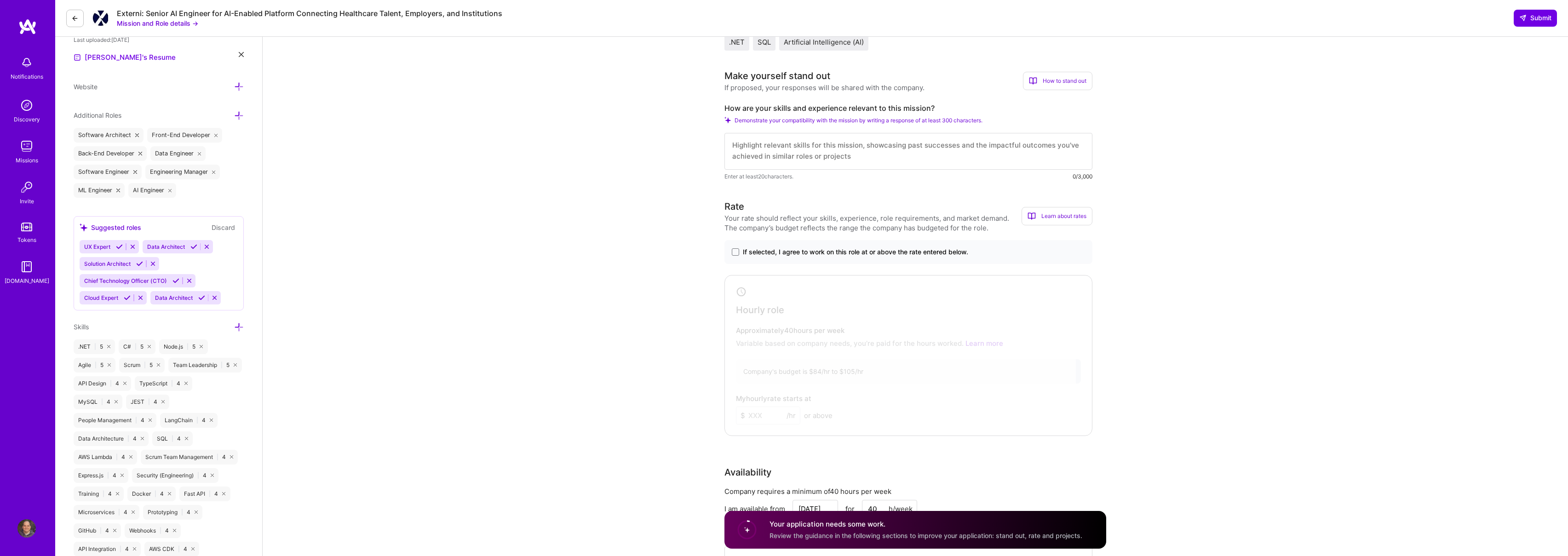
click at [821, 252] on span "If selected, I agree to work on this role at or above the rate entered below." at bounding box center [856, 252] width 226 height 9
click at [0, 0] on input "If selected, I agree to work on this role at or above the rate entered below." at bounding box center [0, 0] width 0 height 0
click at [774, 410] on input at bounding box center [768, 416] width 65 height 18
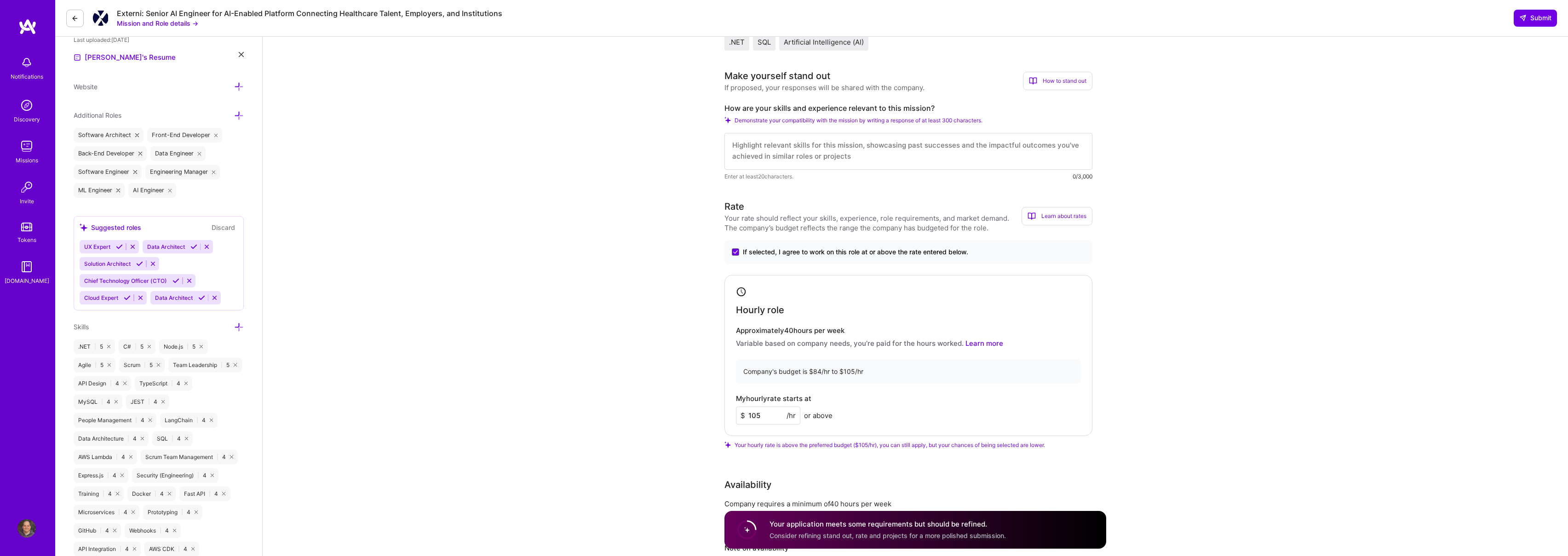
type input "105"
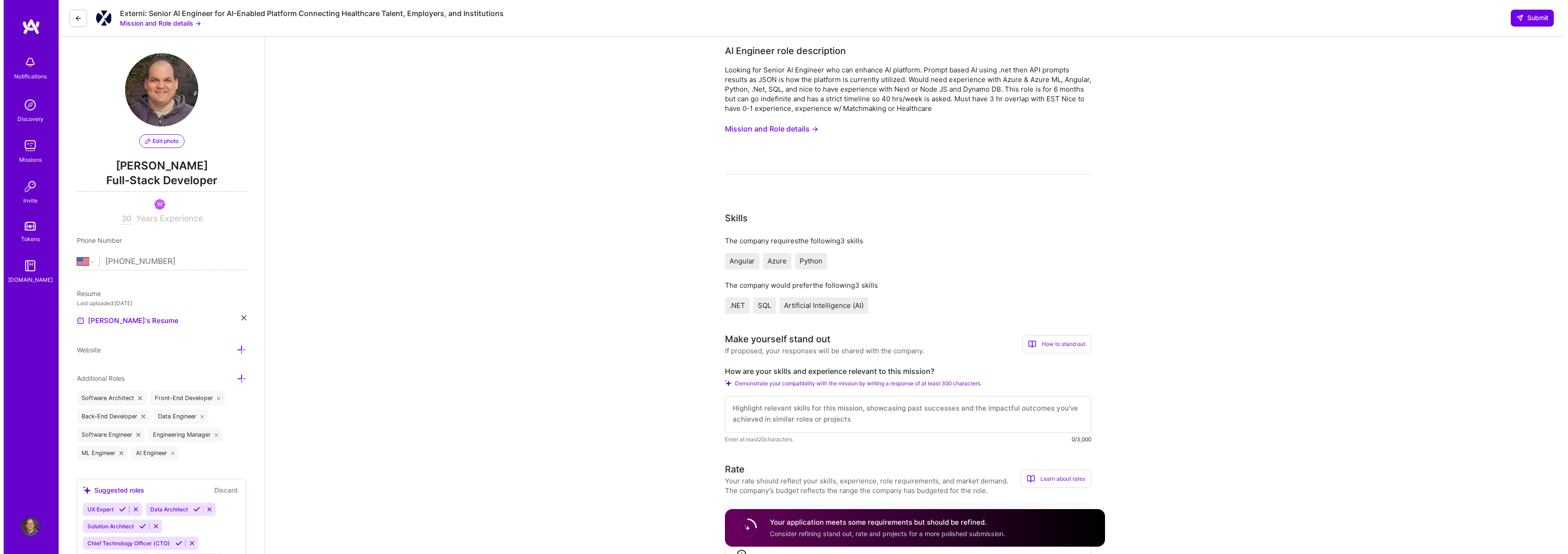
scroll to position [0, 0]
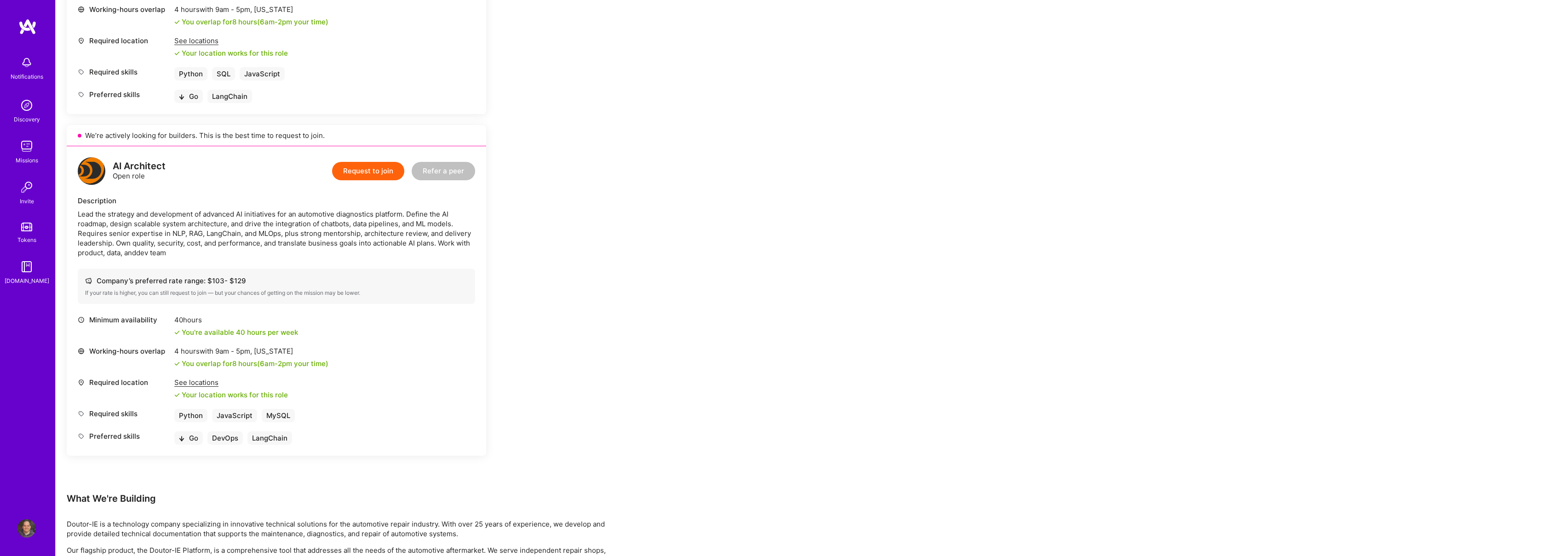
scroll to position [508, 0]
